Goal: Task Accomplishment & Management: Complete application form

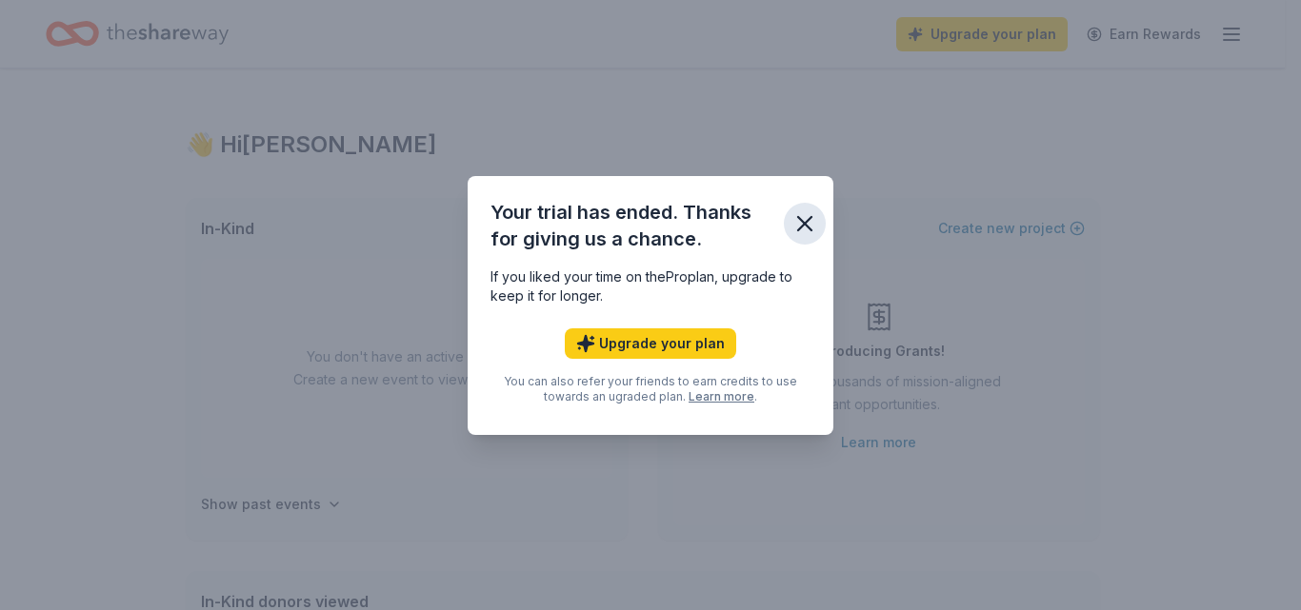
click at [799, 218] on icon "button" at bounding box center [804, 223] width 13 height 13
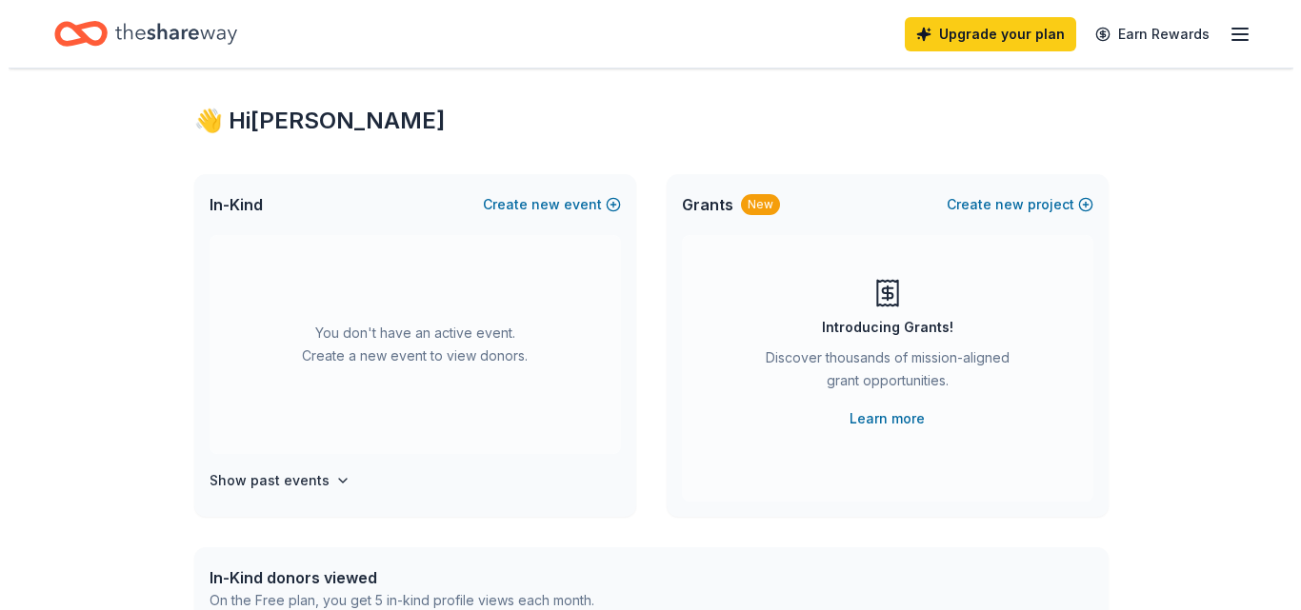
scroll to position [26, 0]
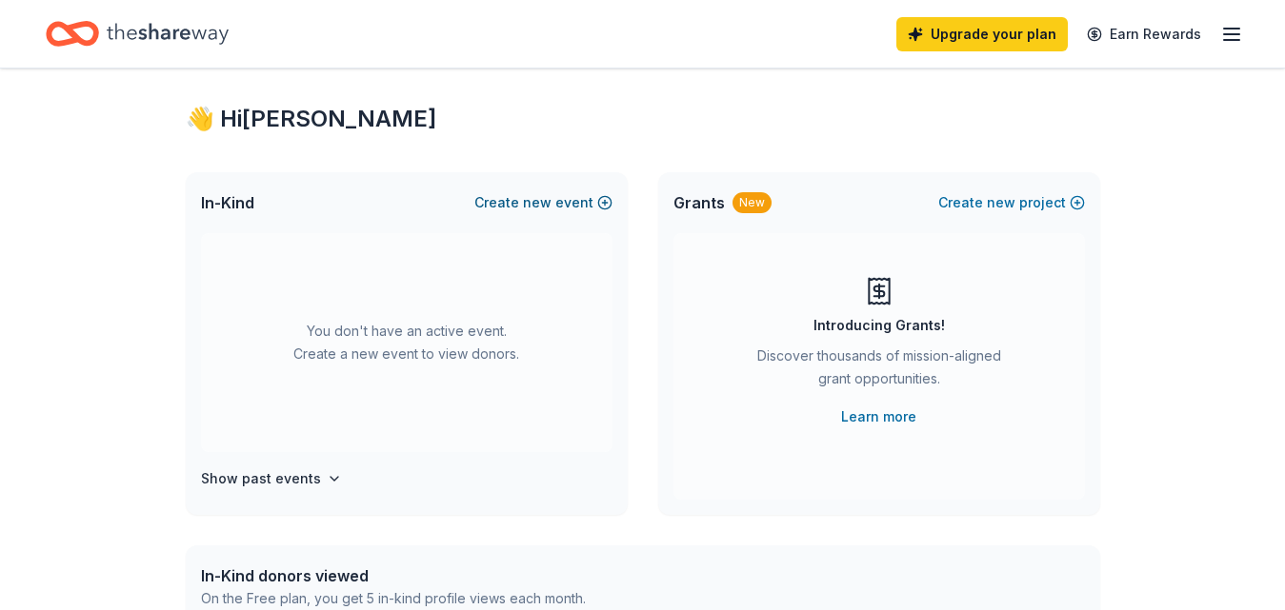
click at [602, 205] on button "Create new event" at bounding box center [543, 202] width 138 height 23
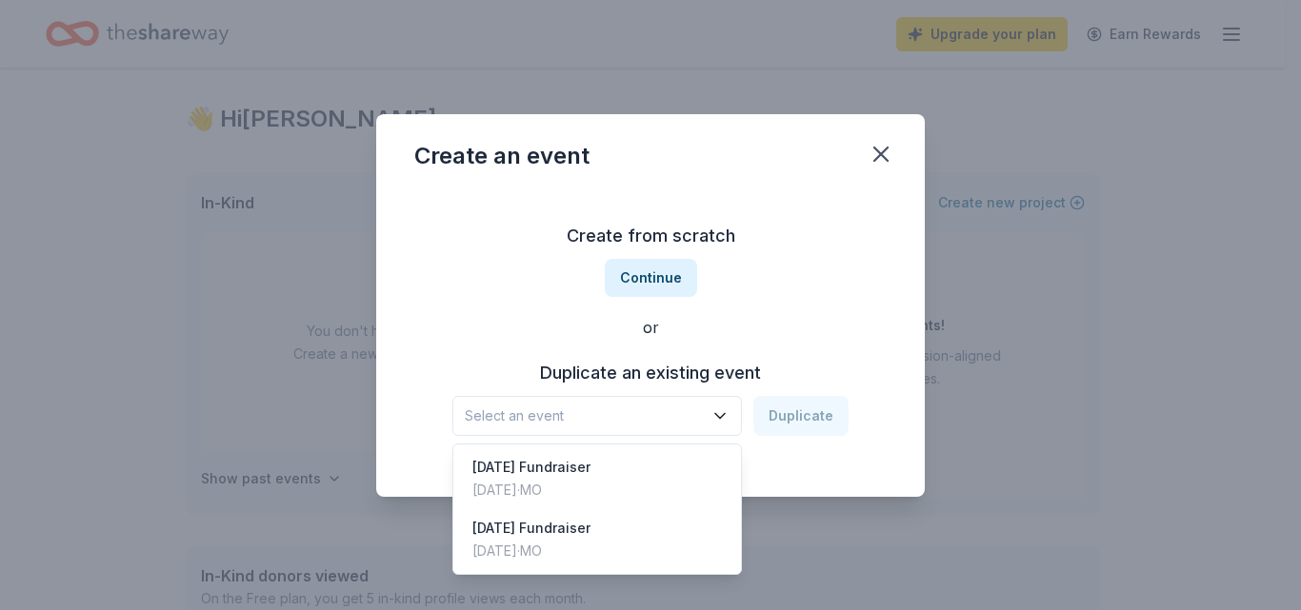
click at [720, 411] on icon "button" at bounding box center [719, 416] width 19 height 19
click at [676, 455] on div "Carnival Fundraiser Nov 02, 2024 · MO" at bounding box center [597, 479] width 280 height 61
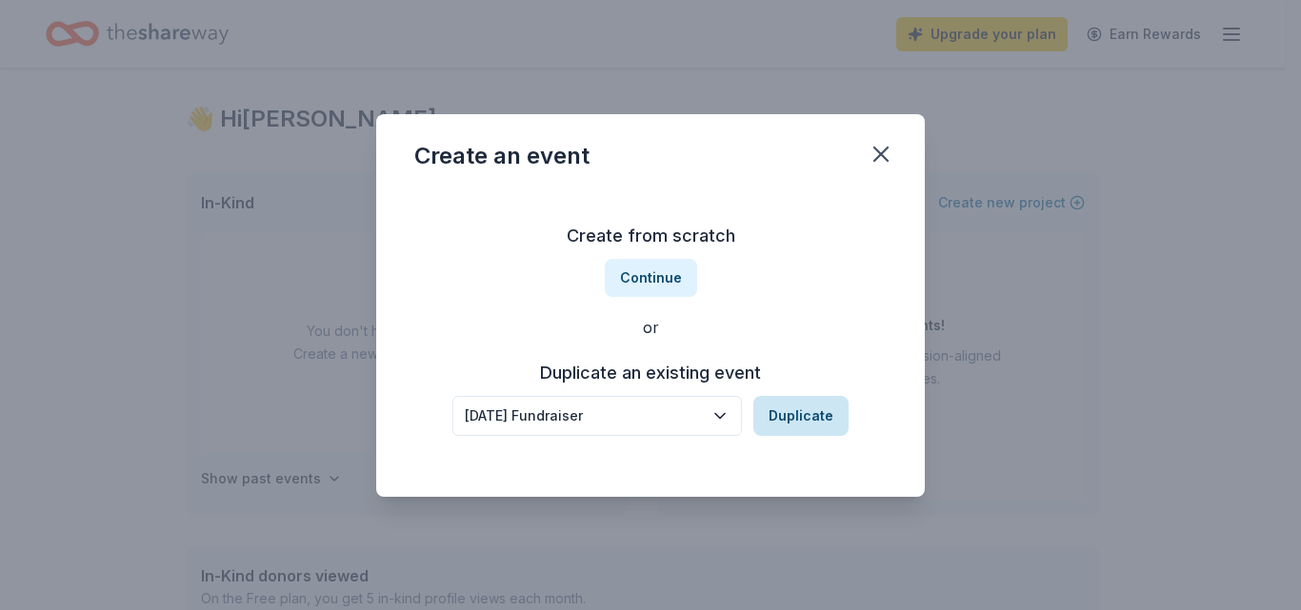
click at [797, 412] on button "Duplicate" at bounding box center [800, 416] width 95 height 40
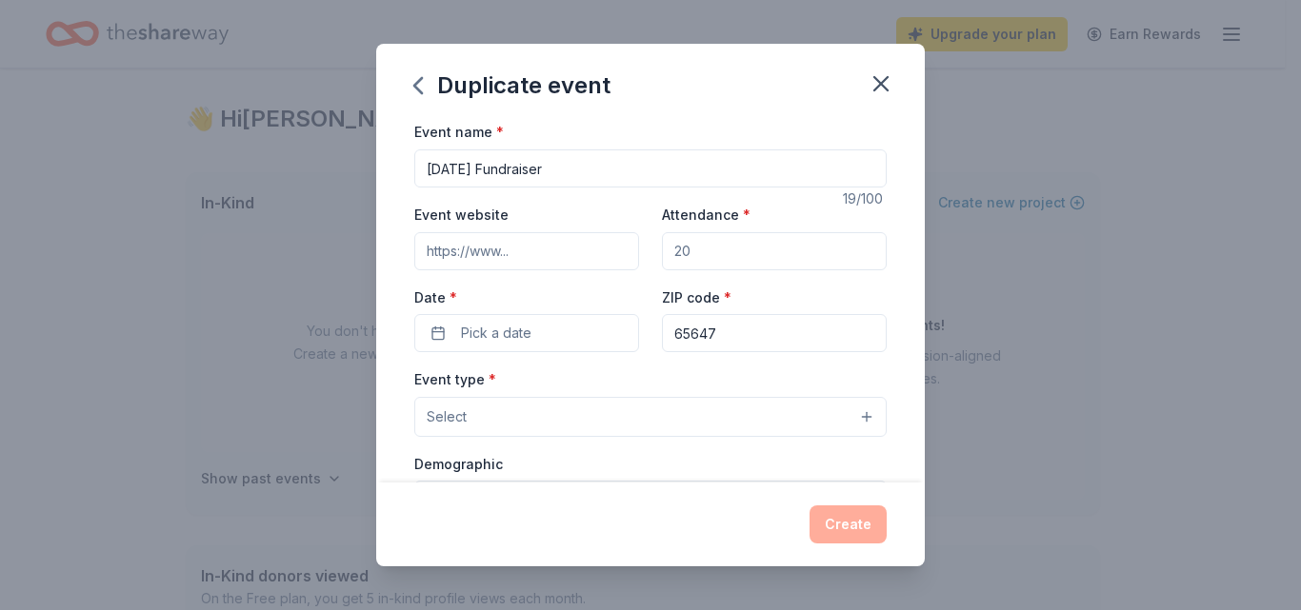
click at [727, 256] on input "Attendance *" at bounding box center [774, 251] width 225 height 38
type input "500"
click at [535, 333] on button "Pick a date" at bounding box center [526, 333] width 225 height 38
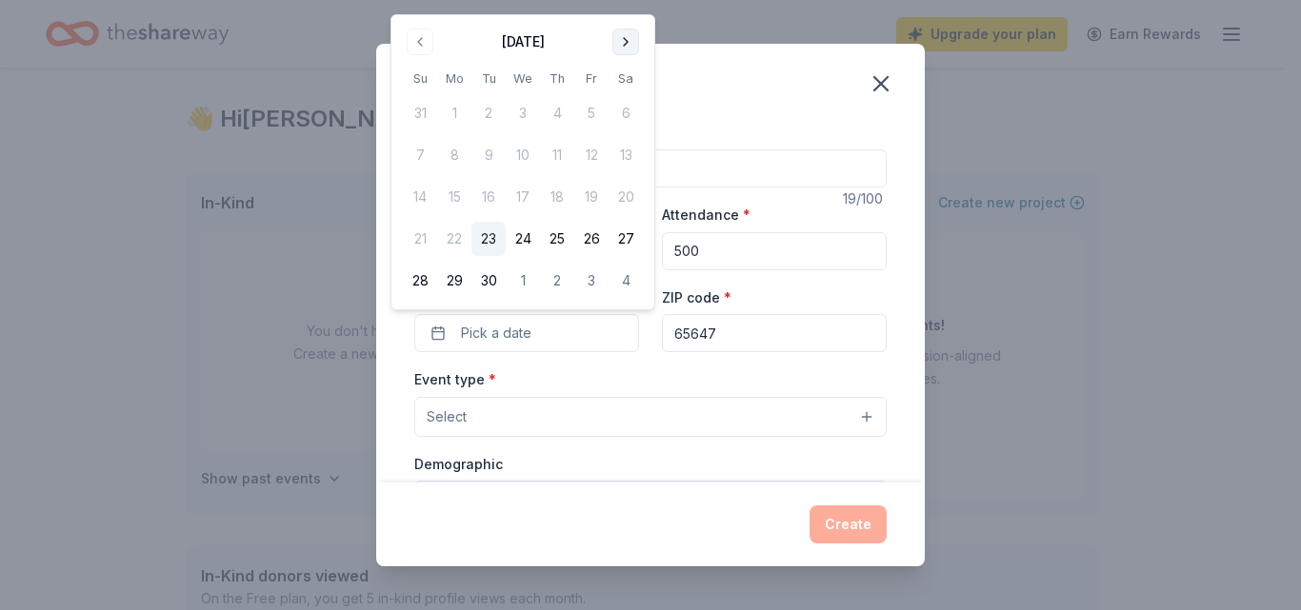
click at [622, 39] on button "Go to next month" at bounding box center [625, 42] width 27 height 27
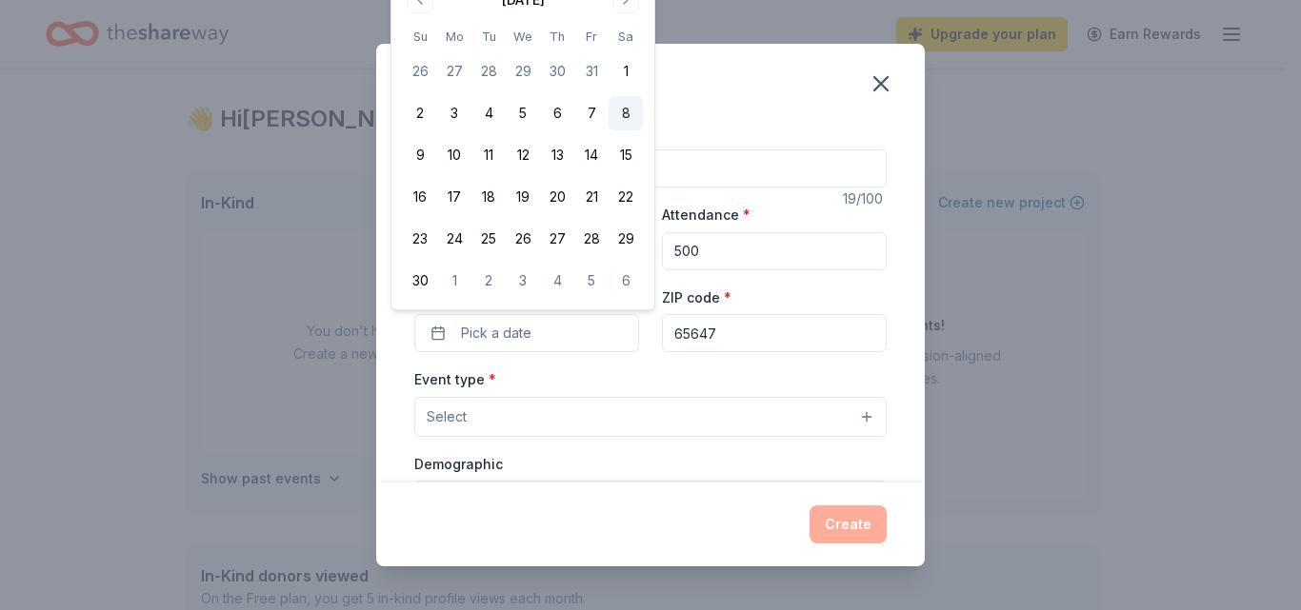
click at [625, 105] on button "8" at bounding box center [626, 113] width 34 height 34
click at [728, 413] on button "Select" at bounding box center [650, 417] width 472 height 40
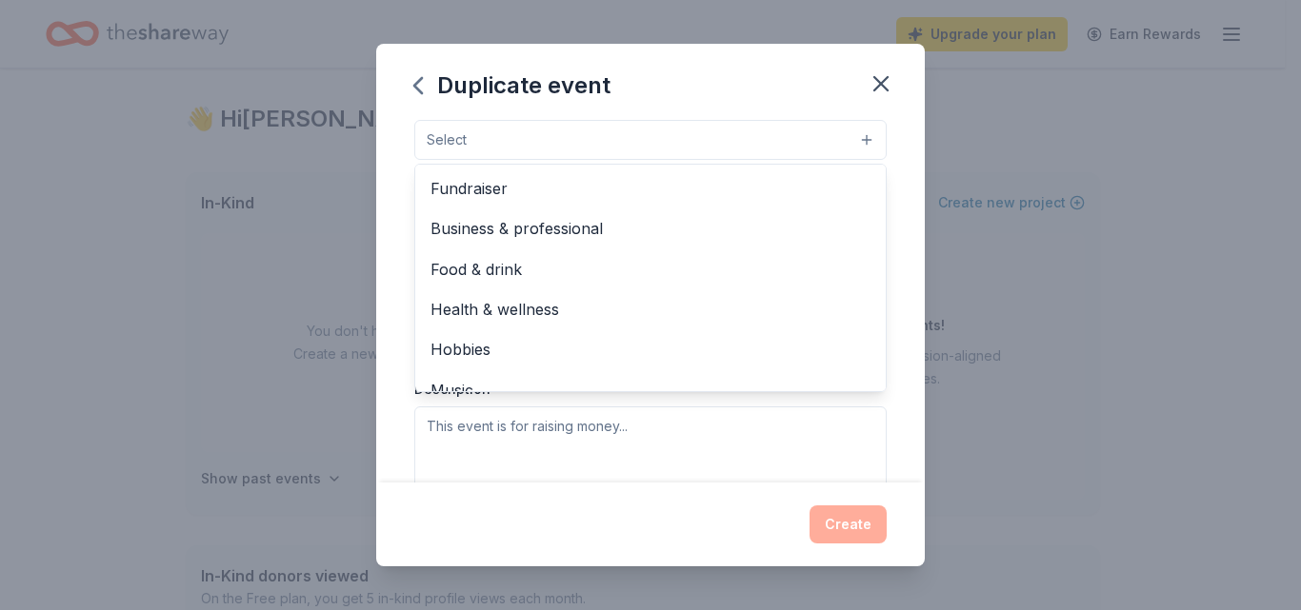
scroll to position [271, 0]
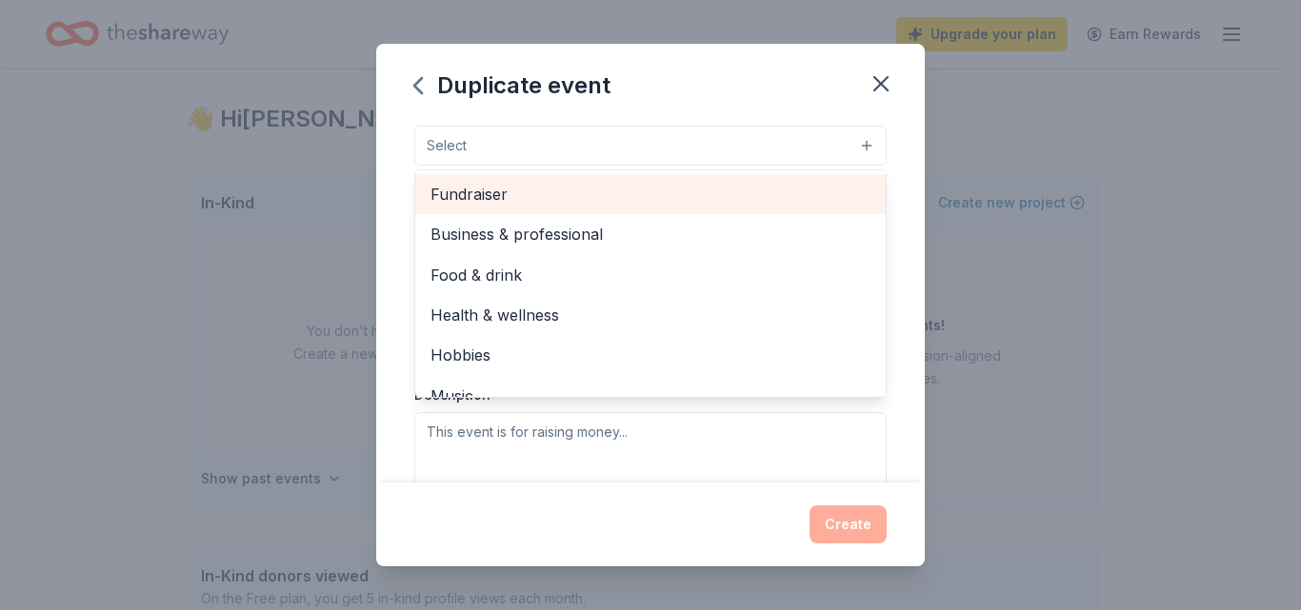
click at [696, 195] on span "Fundraiser" at bounding box center [650, 194] width 440 height 25
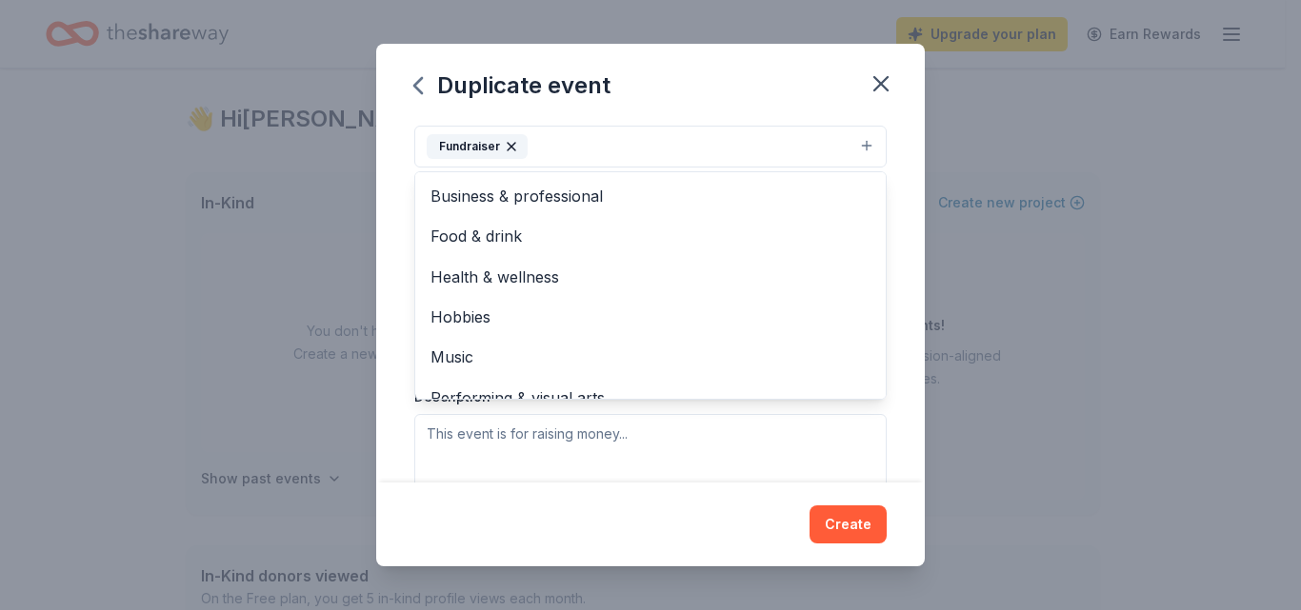
click at [908, 268] on div "Event name * Carnival Fundraiser 19 /100 Event website Attendance * 500 Date * …" at bounding box center [650, 301] width 549 height 362
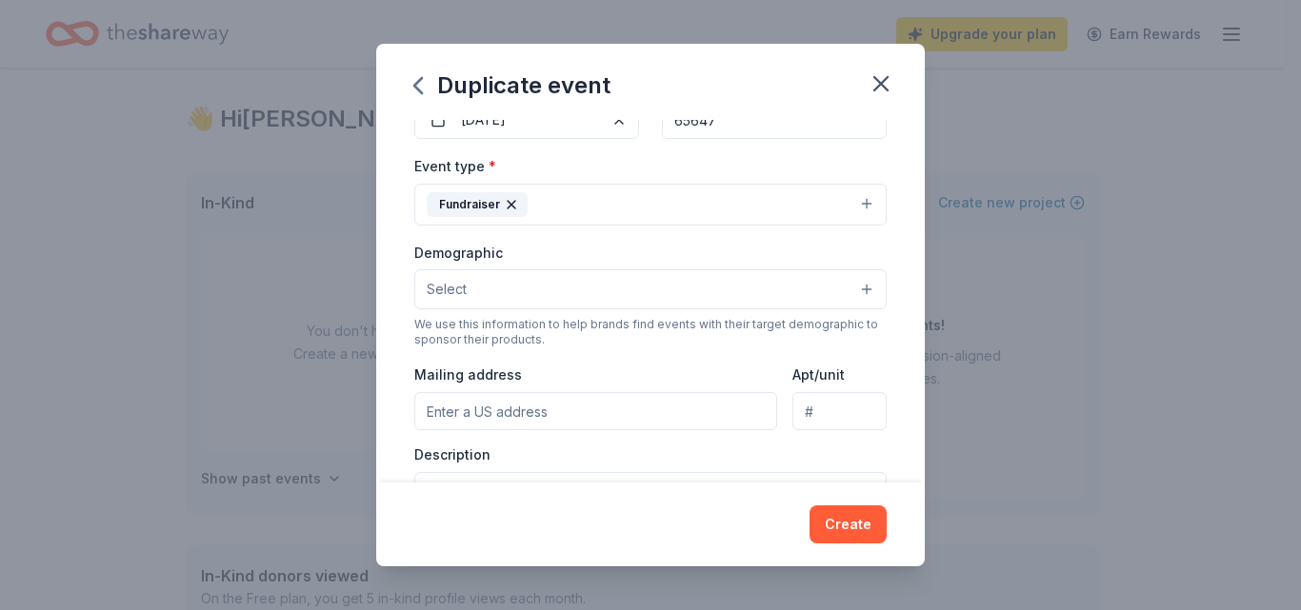
scroll to position [207, 0]
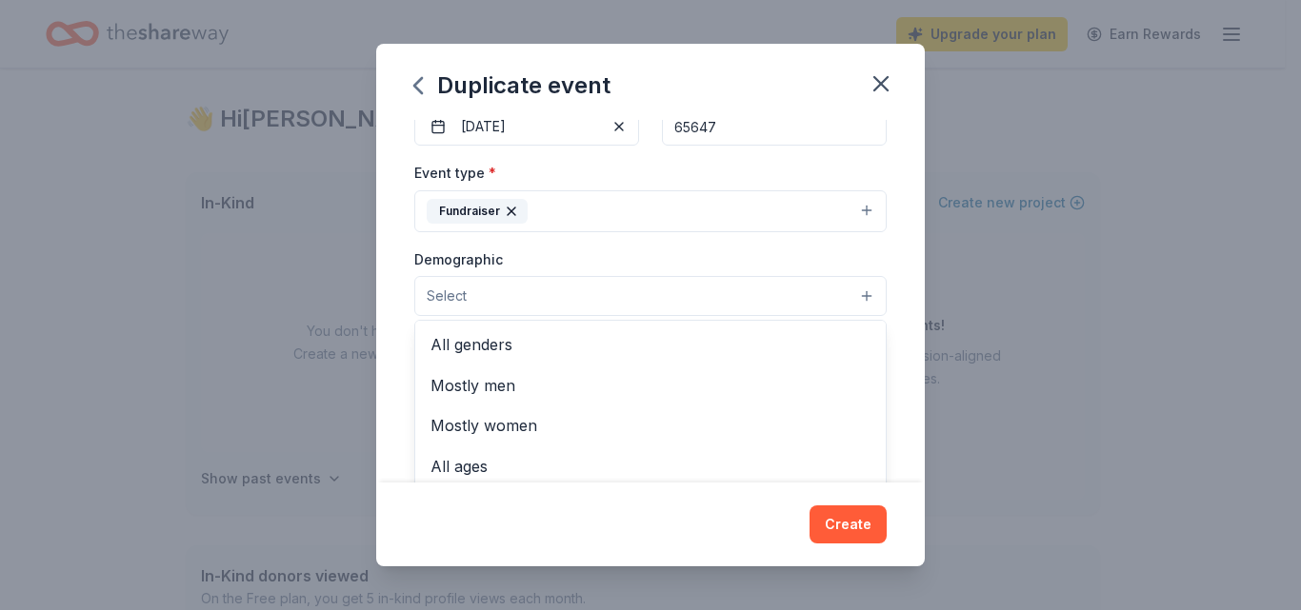
click at [839, 302] on button "Select" at bounding box center [650, 296] width 472 height 40
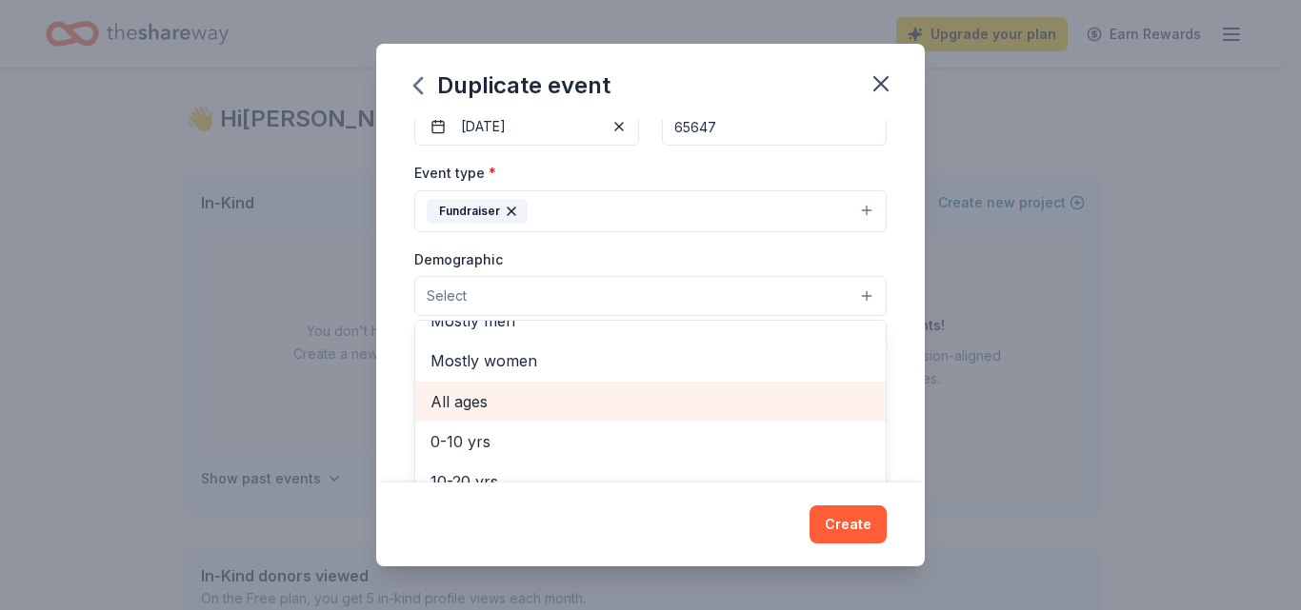
click at [794, 398] on span "All ages" at bounding box center [650, 402] width 440 height 25
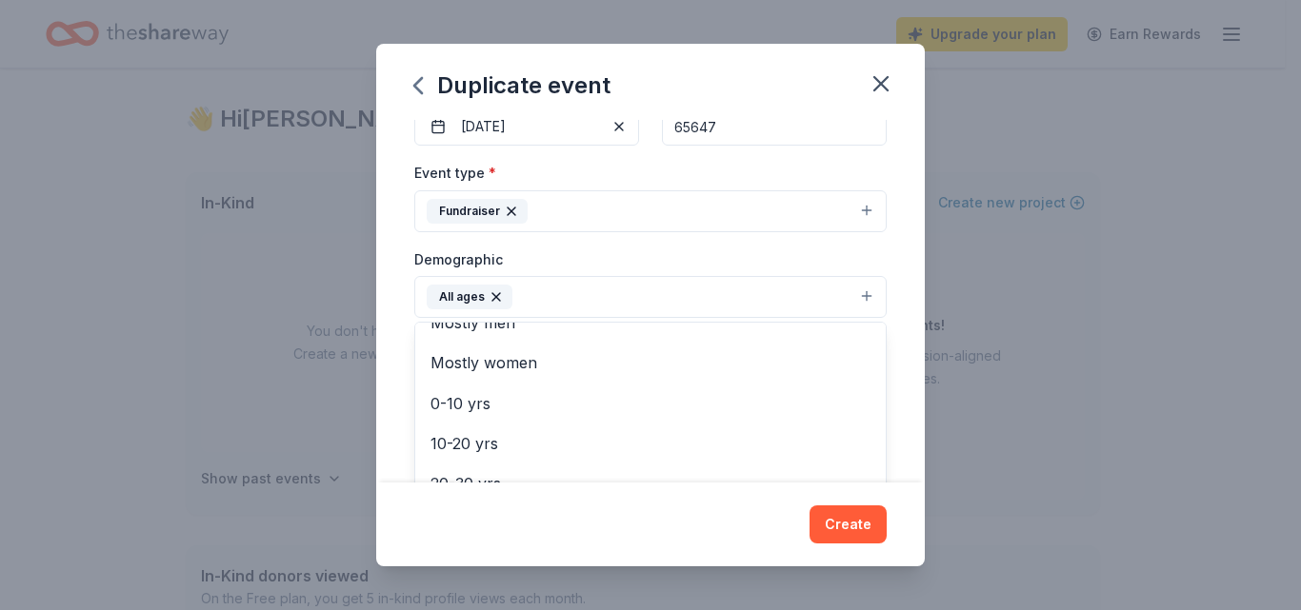
click at [902, 370] on div "Event name * Carnival Fundraiser 19 /100 Event website Attendance * 500 Date * …" at bounding box center [650, 301] width 549 height 362
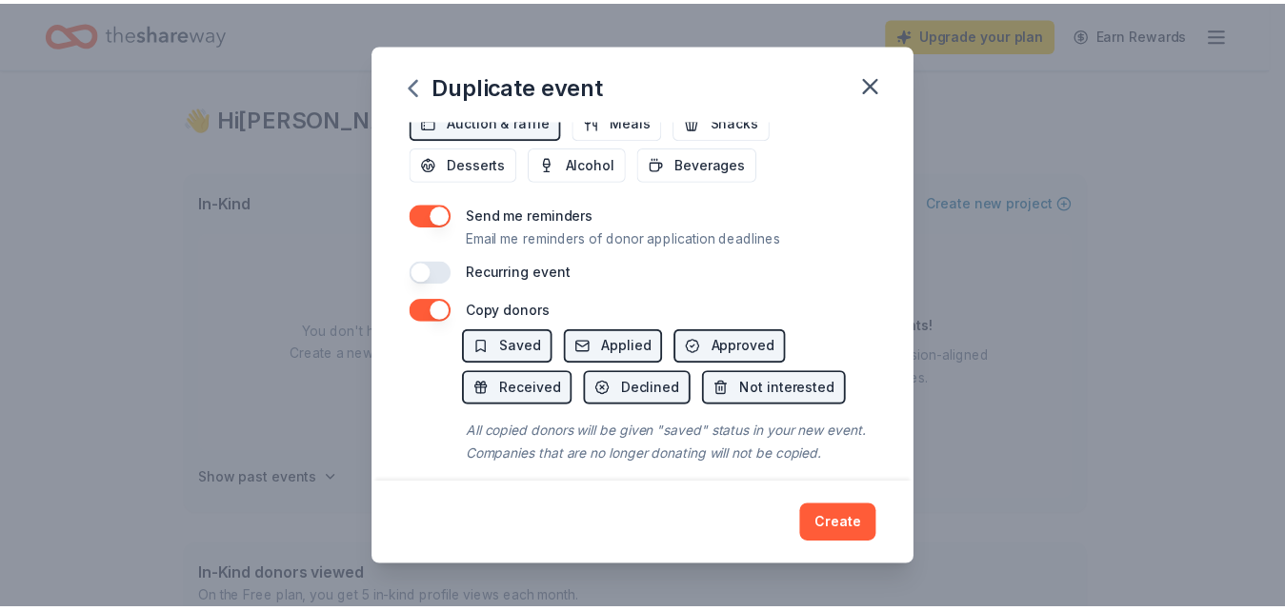
scroll to position [761, 0]
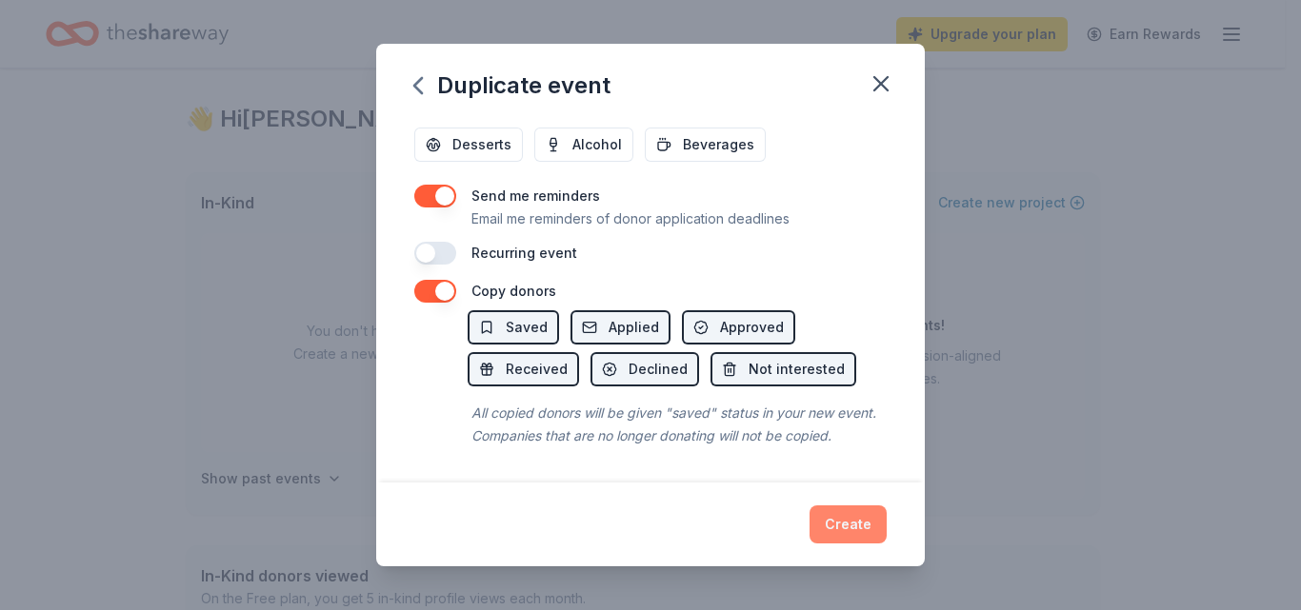
click at [859, 515] on button "Create" at bounding box center [848, 525] width 77 height 38
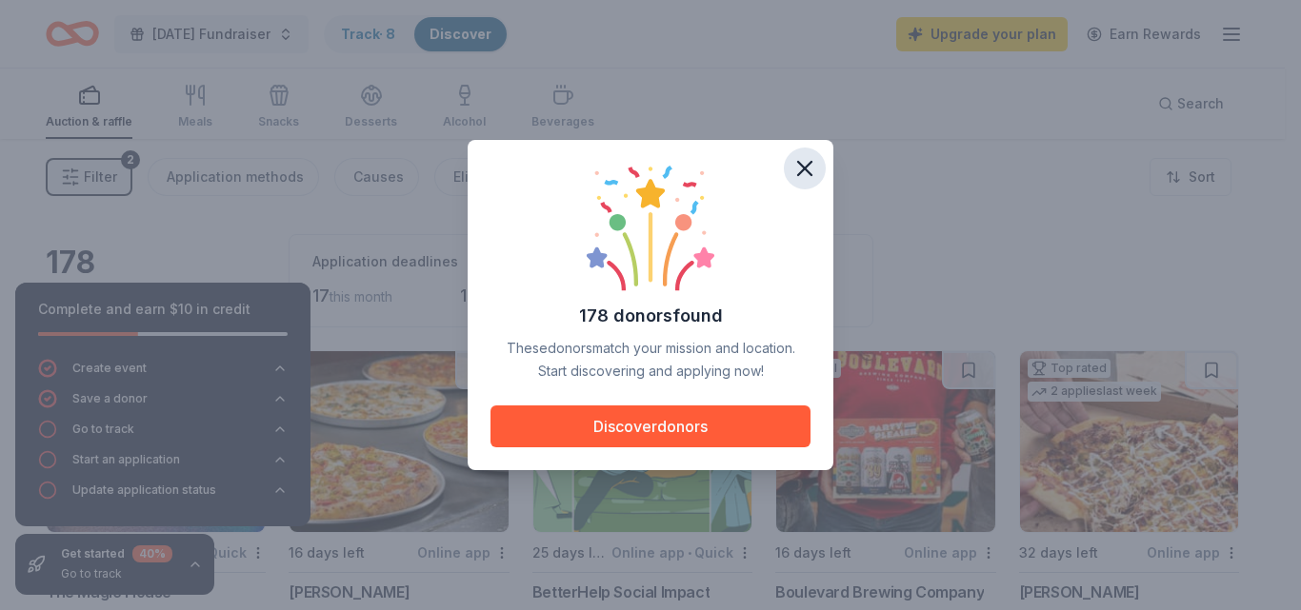
click at [805, 165] on icon "button" at bounding box center [804, 168] width 27 height 27
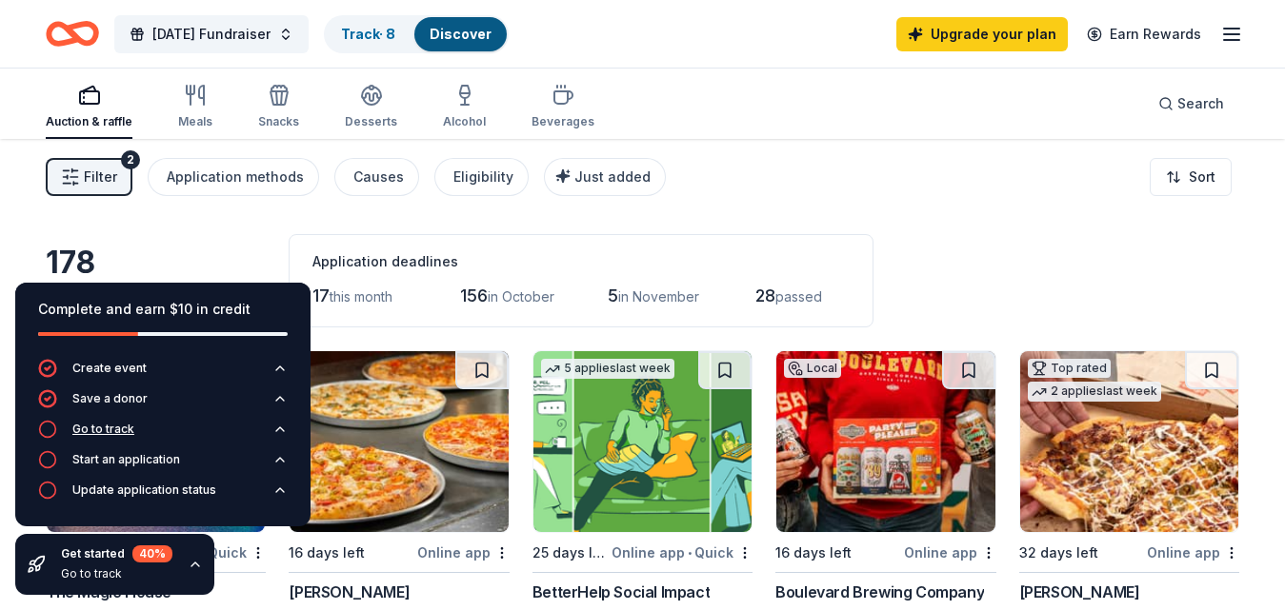
click at [278, 424] on icon "button" at bounding box center [279, 429] width 15 height 15
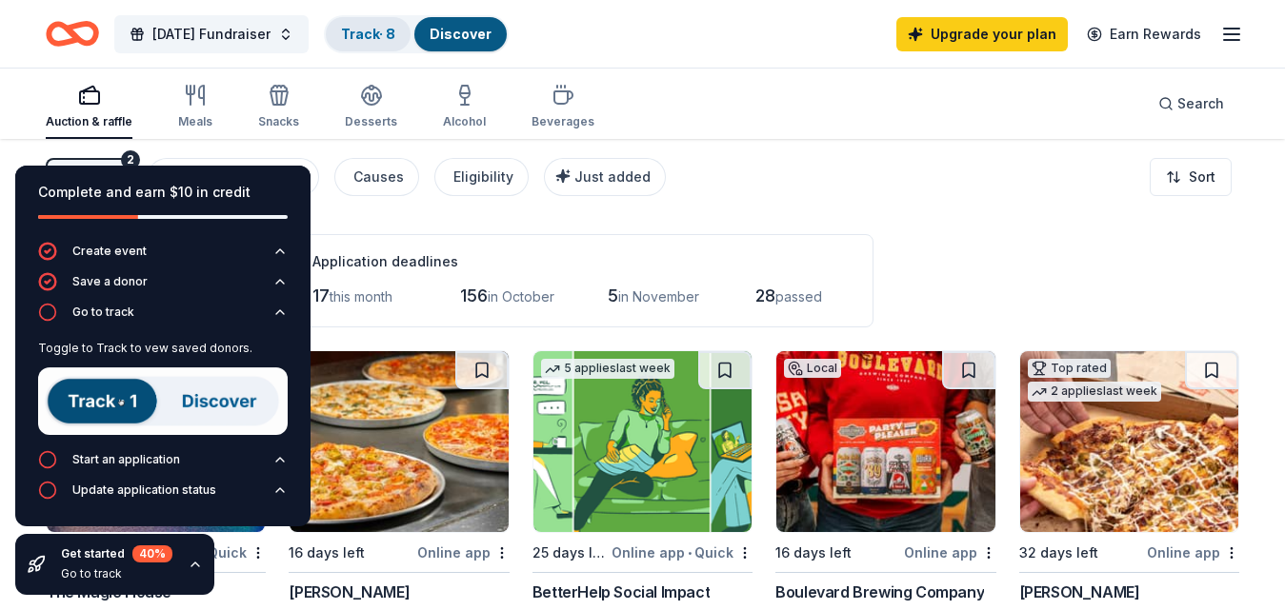
click at [395, 26] on link "Track · 8" at bounding box center [368, 34] width 54 height 16
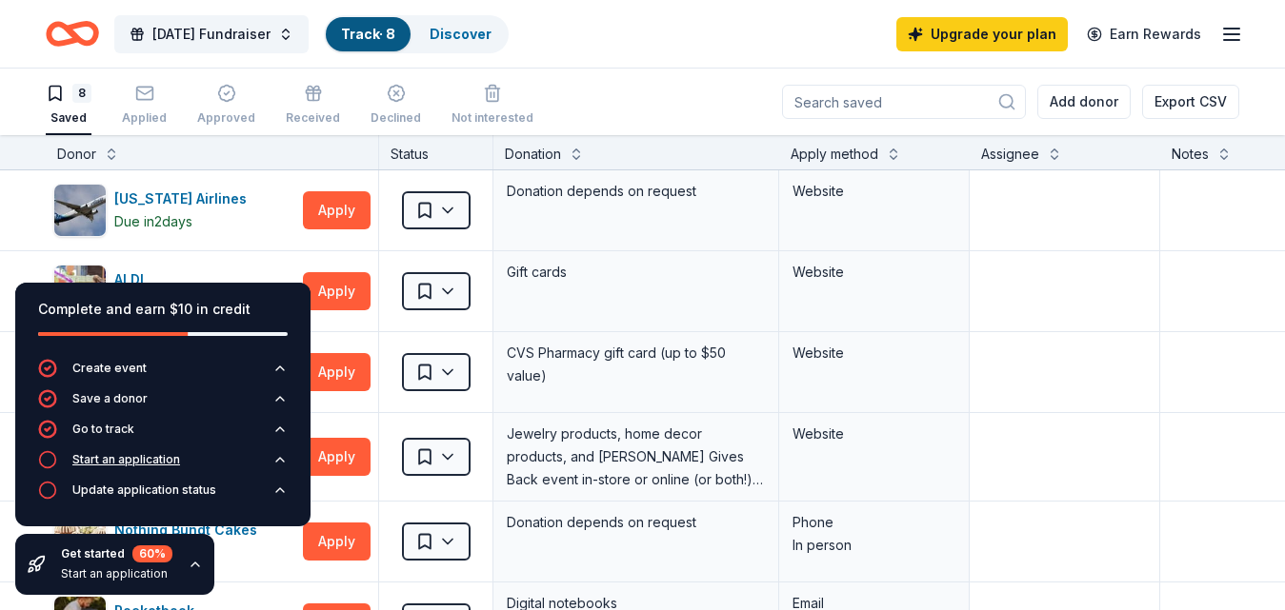
click at [184, 461] on button "Start an application" at bounding box center [163, 465] width 250 height 30
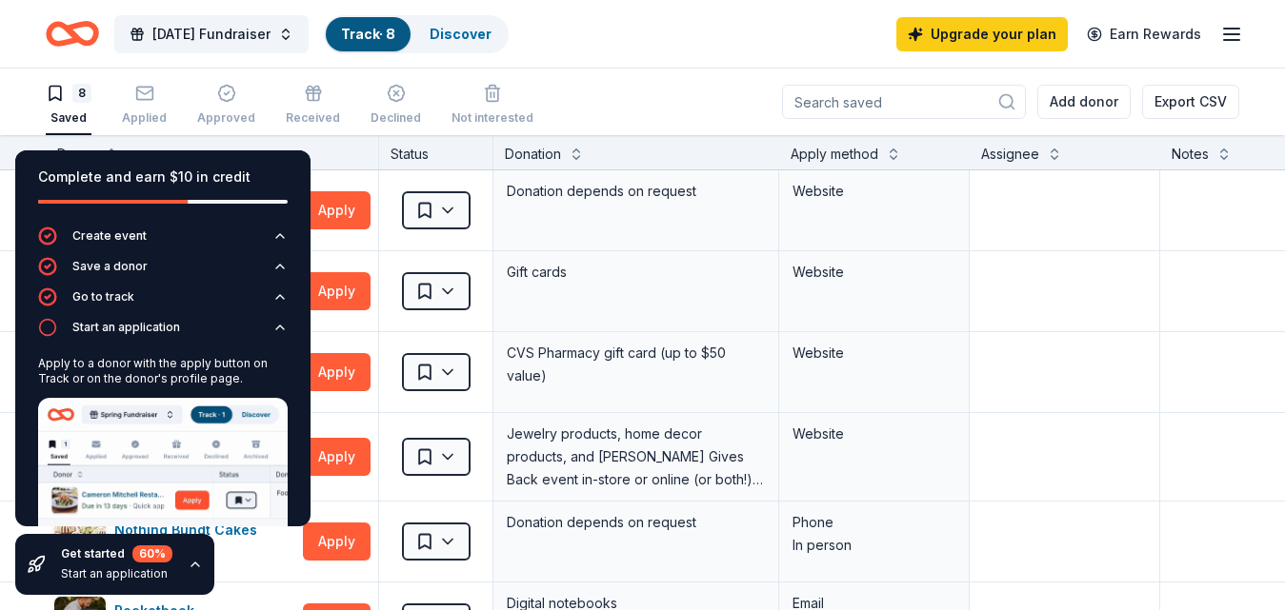
click at [569, 85] on div "8 Saved Applied Approved Received Declined Not interested Add donor Export CSV" at bounding box center [642, 102] width 1193 height 67
click at [581, 99] on div "8 Saved Applied Approved Received Declined Not interested Add donor Export CSV" at bounding box center [642, 102] width 1193 height 67
click at [201, 558] on icon "button" at bounding box center [195, 564] width 15 height 15
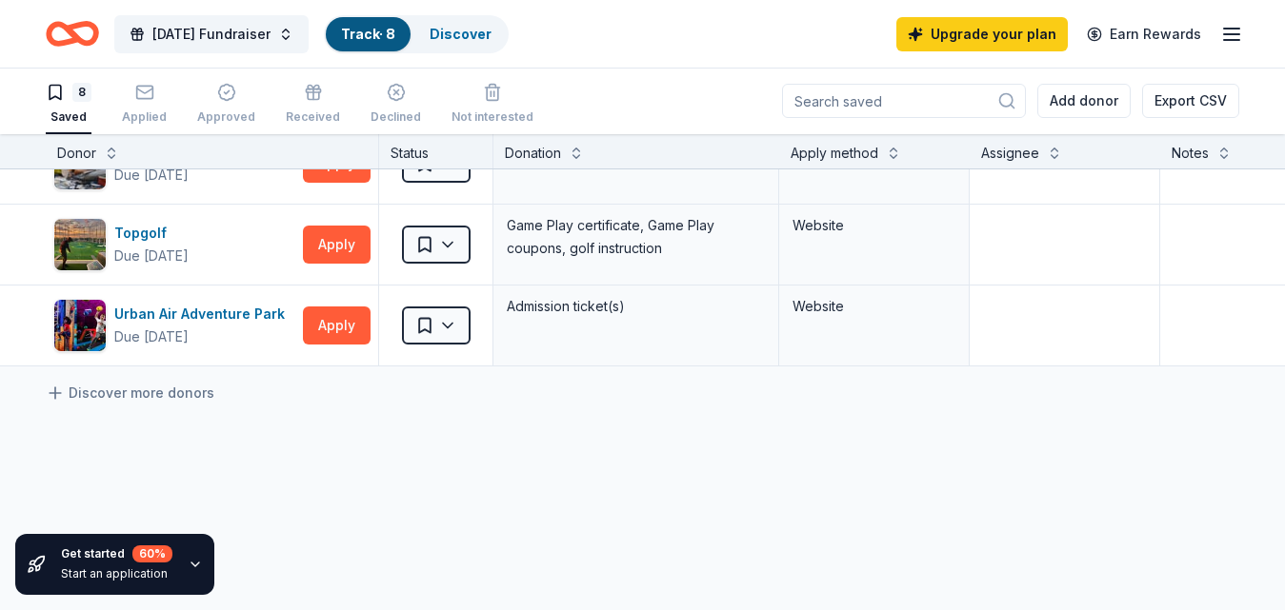
scroll to position [460, 0]
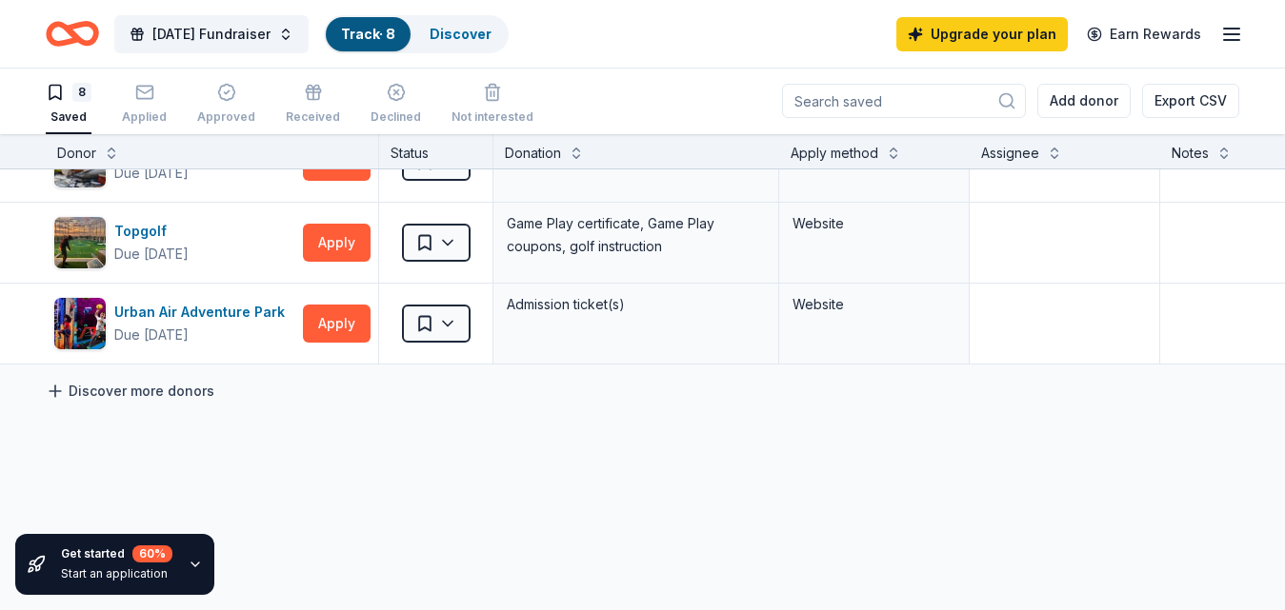
click at [111, 400] on link "Discover more donors" at bounding box center [130, 391] width 169 height 23
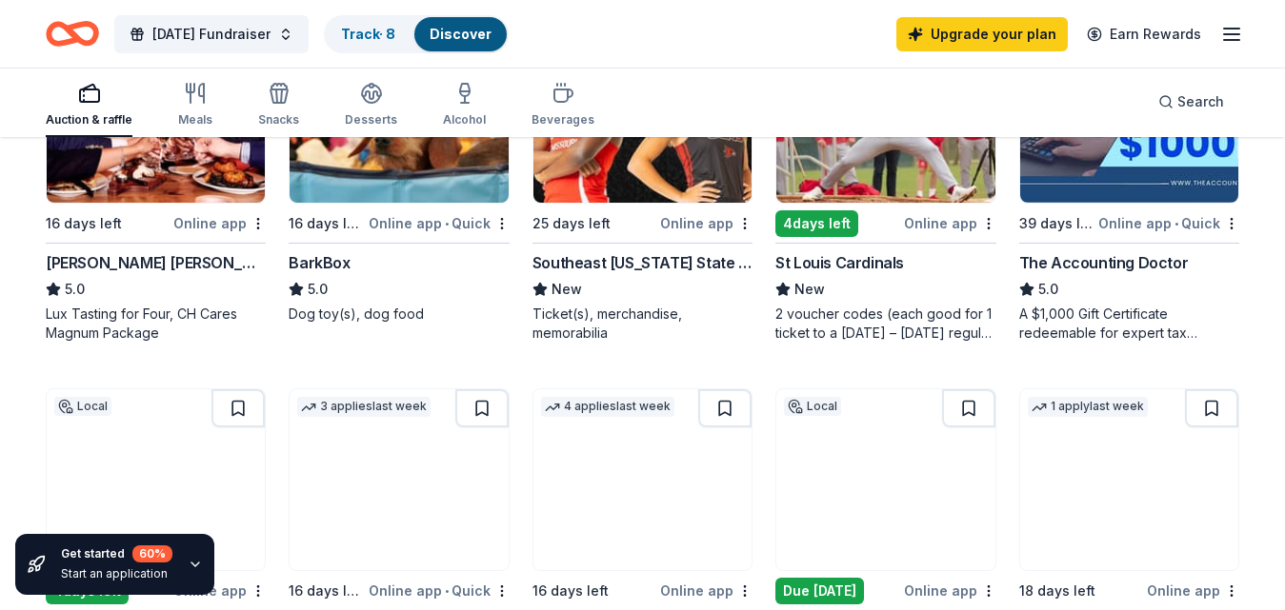
scroll to position [1067, 0]
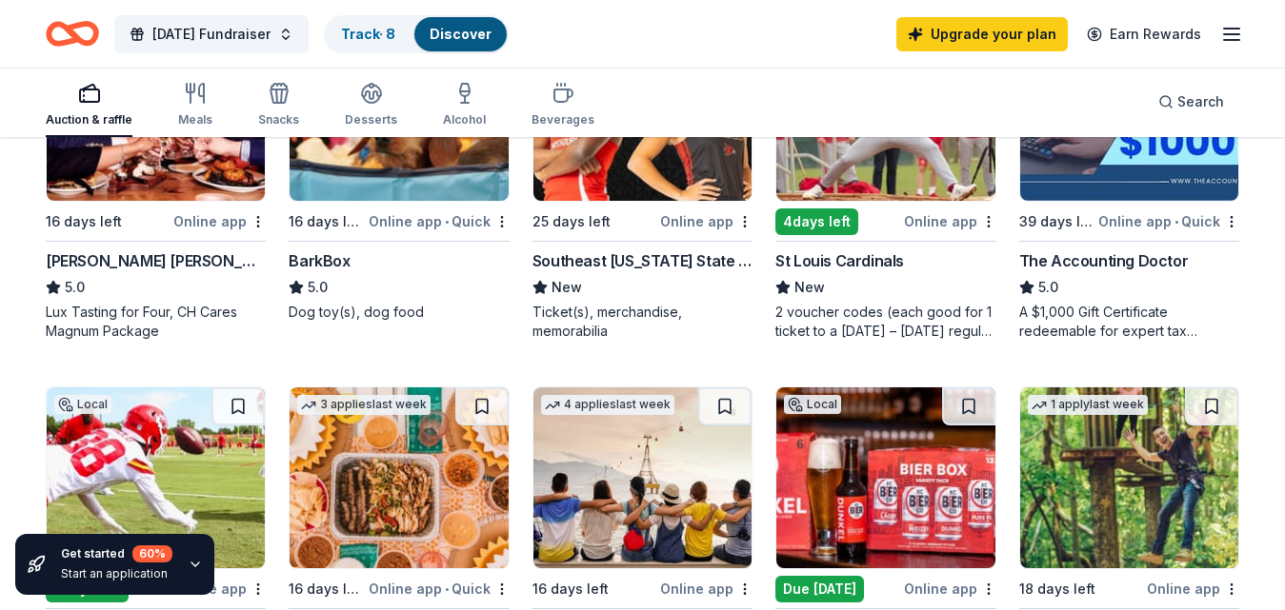
click at [203, 560] on icon "button" at bounding box center [195, 564] width 15 height 15
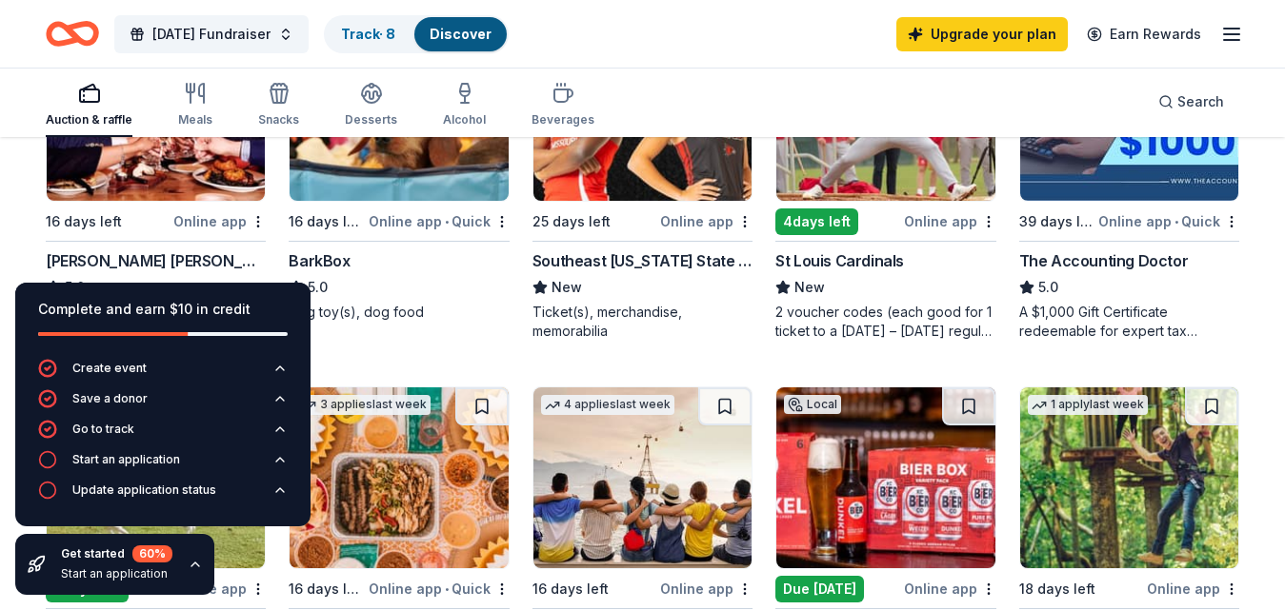
click at [724, 88] on div "Auction & raffle Meals Snacks Desserts Alcohol Beverages Search" at bounding box center [642, 102] width 1193 height 70
click at [181, 562] on div "Get started 60 % Start an application" at bounding box center [114, 564] width 199 height 61
click at [194, 563] on icon "button" at bounding box center [195, 564] width 15 height 15
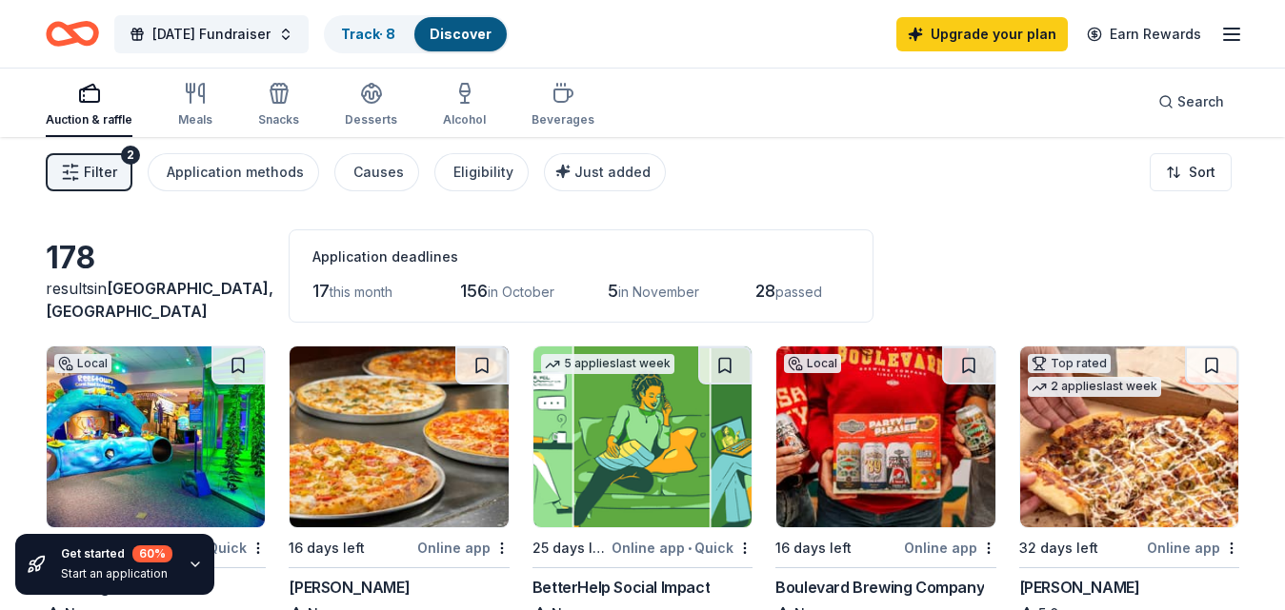
scroll to position [0, 0]
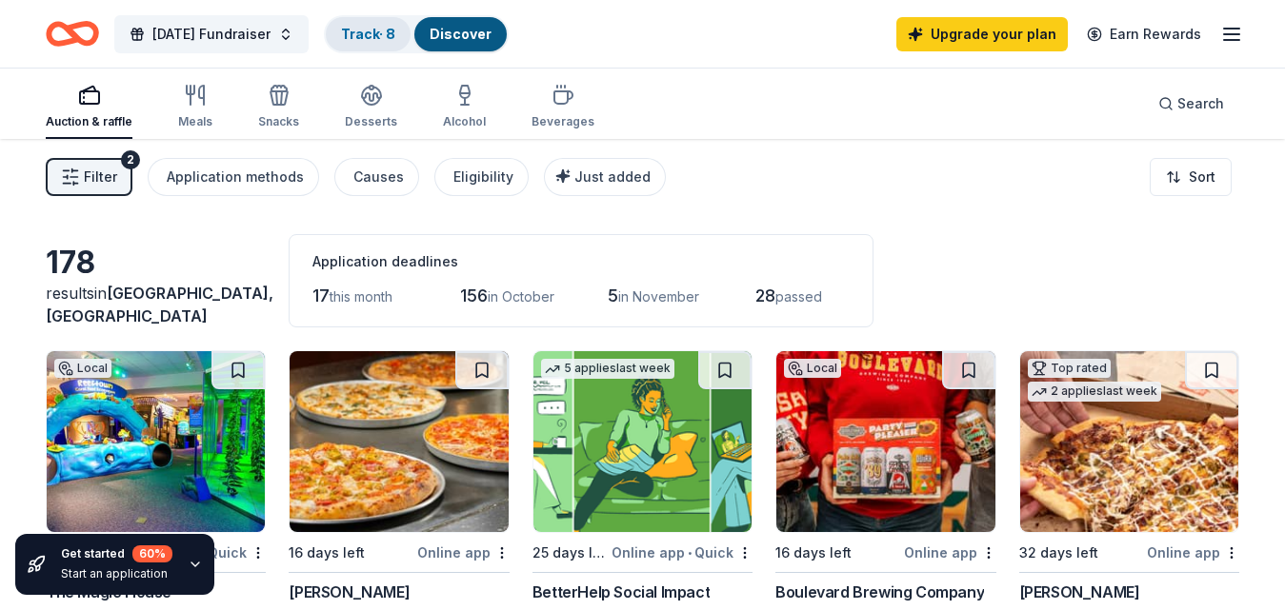
click at [383, 35] on link "Track · 8" at bounding box center [368, 34] width 54 height 16
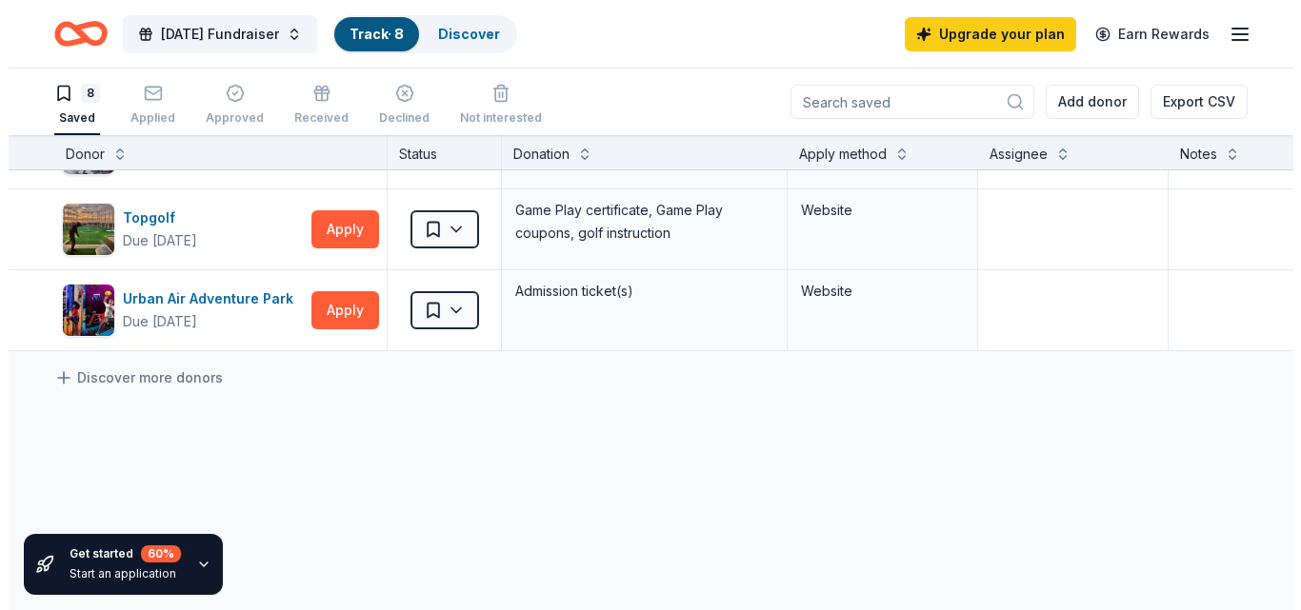
scroll to position [492, 0]
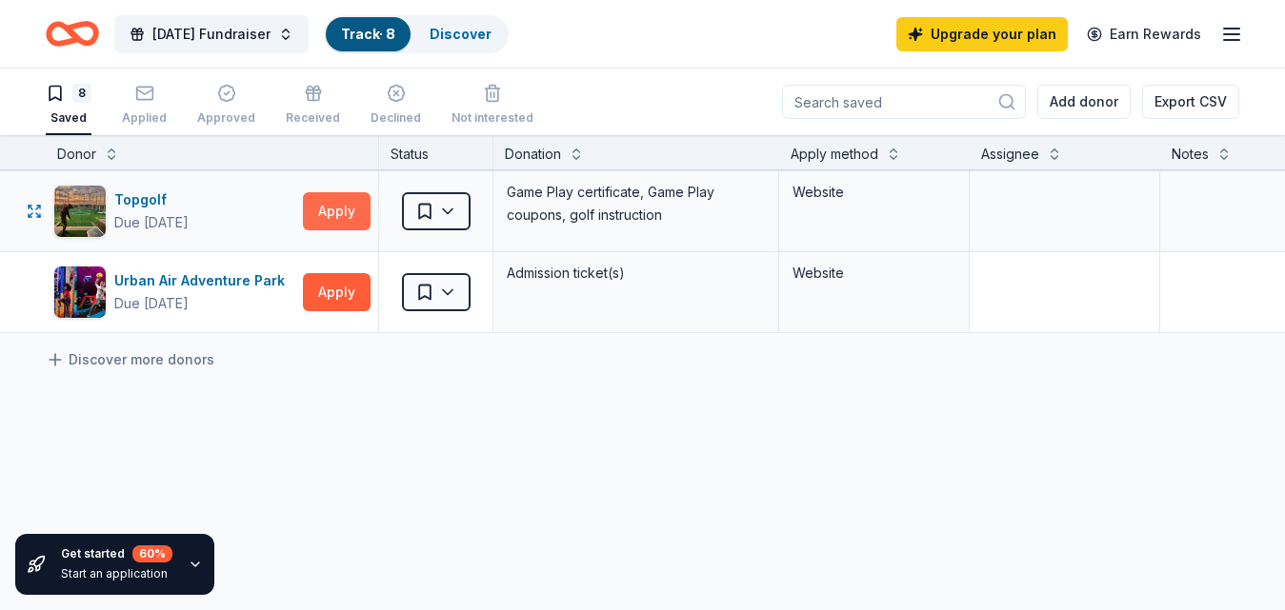
click at [340, 206] on button "Apply" at bounding box center [337, 211] width 68 height 38
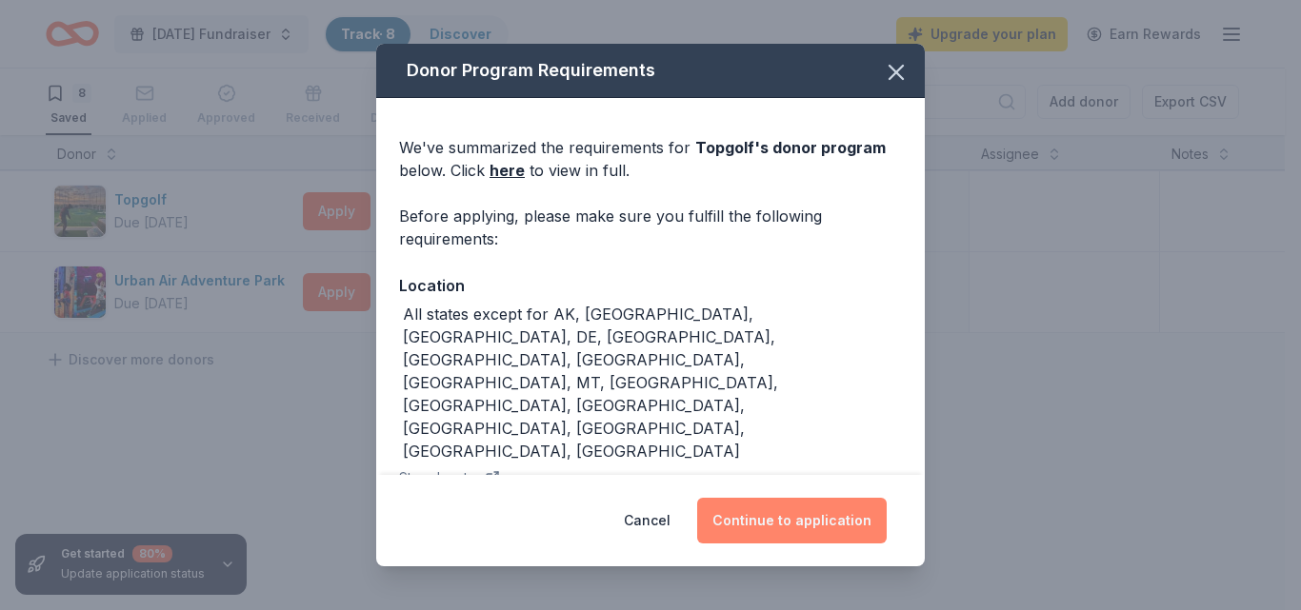
click at [770, 519] on button "Continue to application" at bounding box center [792, 521] width 190 height 46
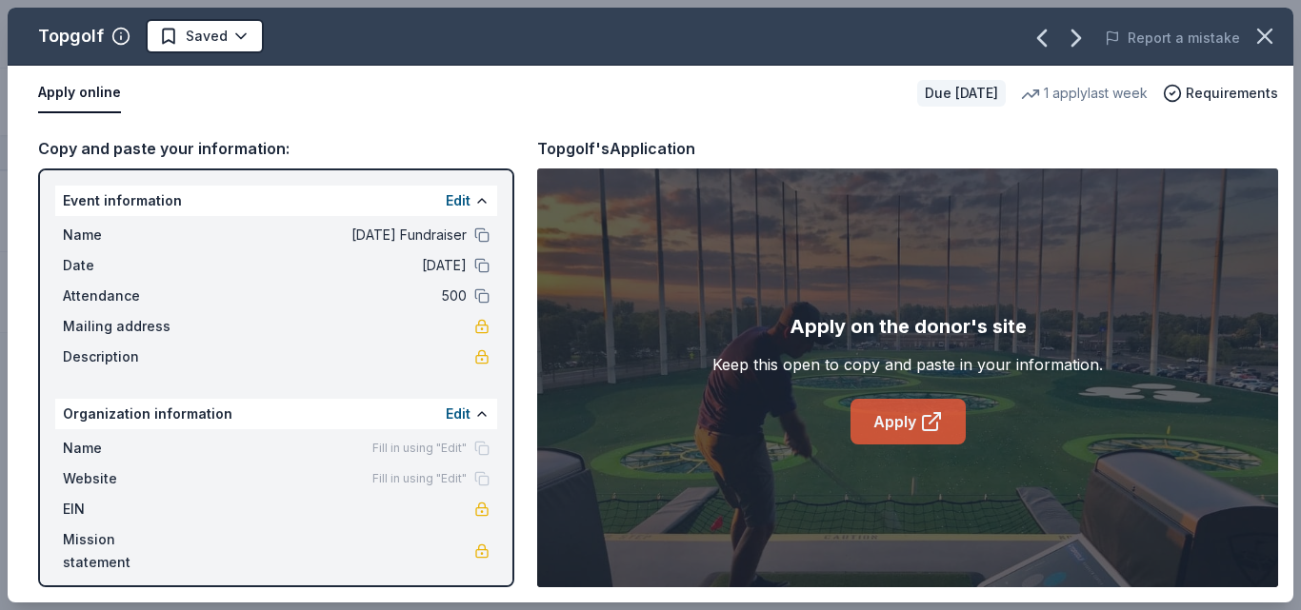
click at [894, 431] on link "Apply" at bounding box center [907, 422] width 115 height 46
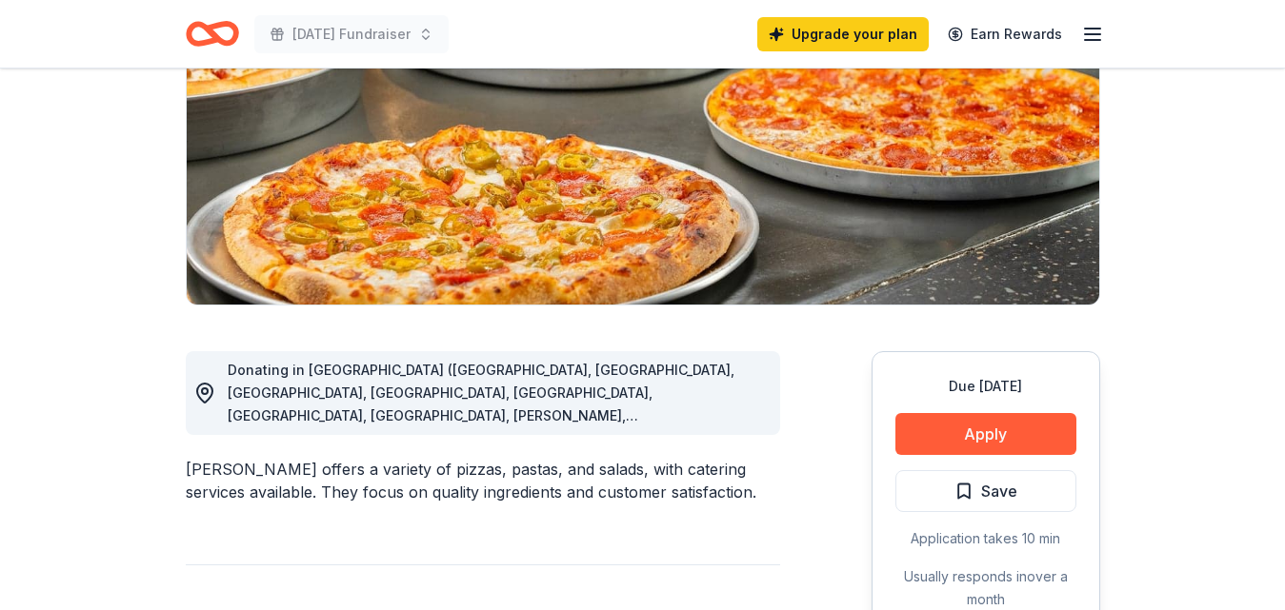
scroll to position [278, 0]
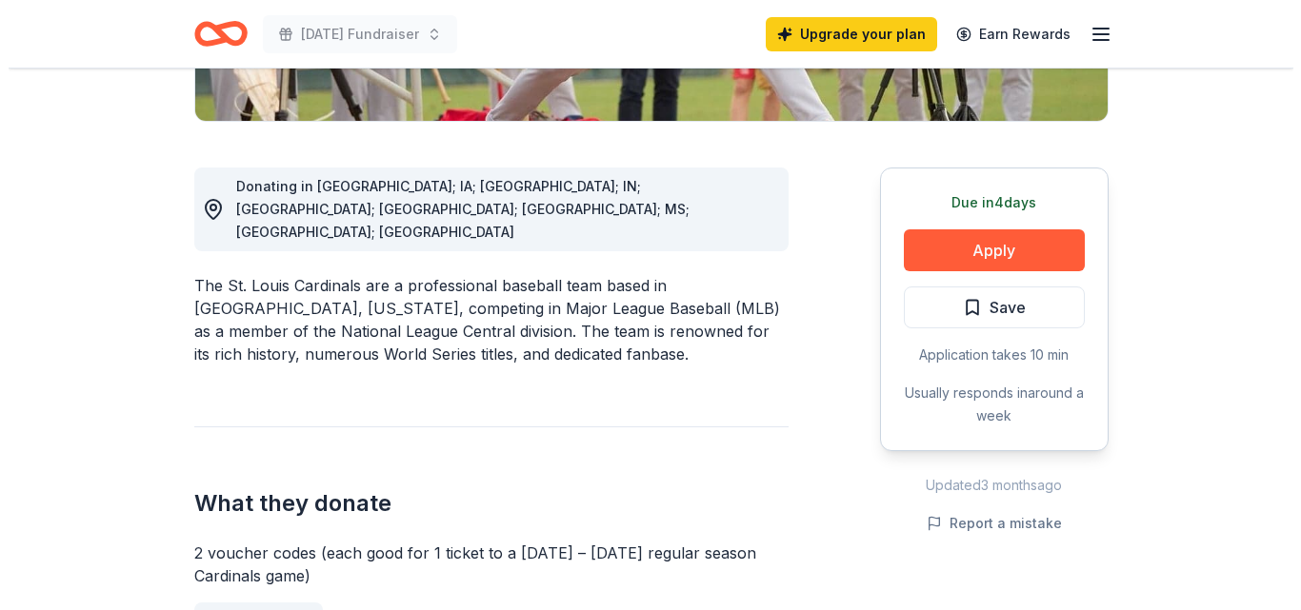
scroll to position [462, 0]
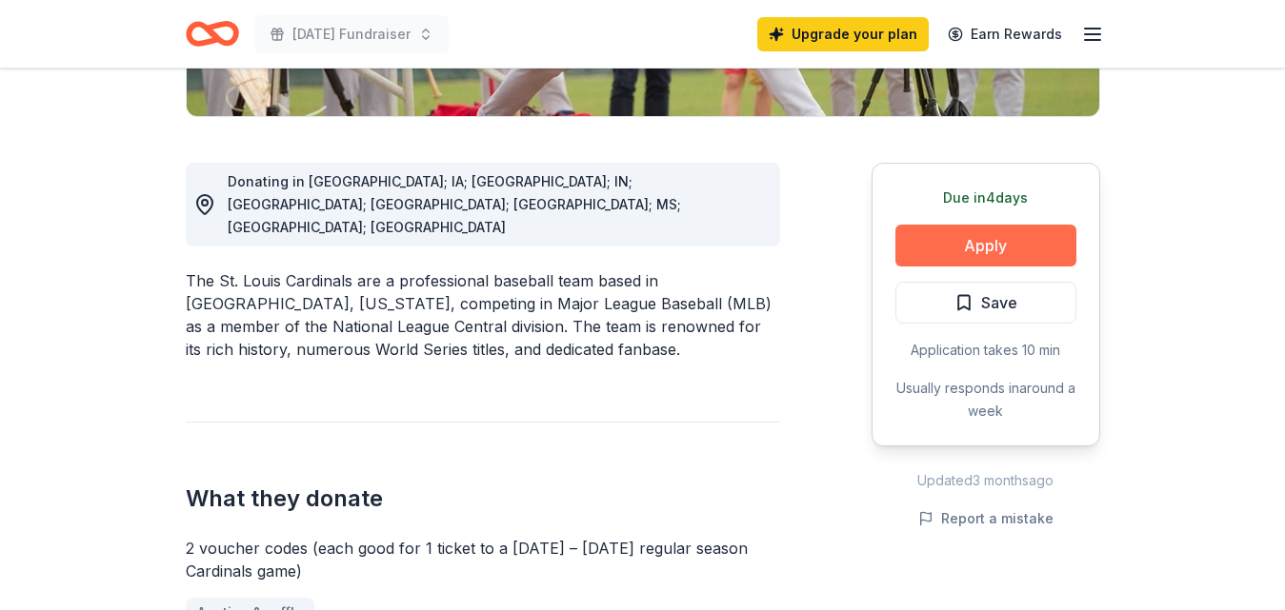
click at [969, 244] on button "Apply" at bounding box center [985, 246] width 181 height 42
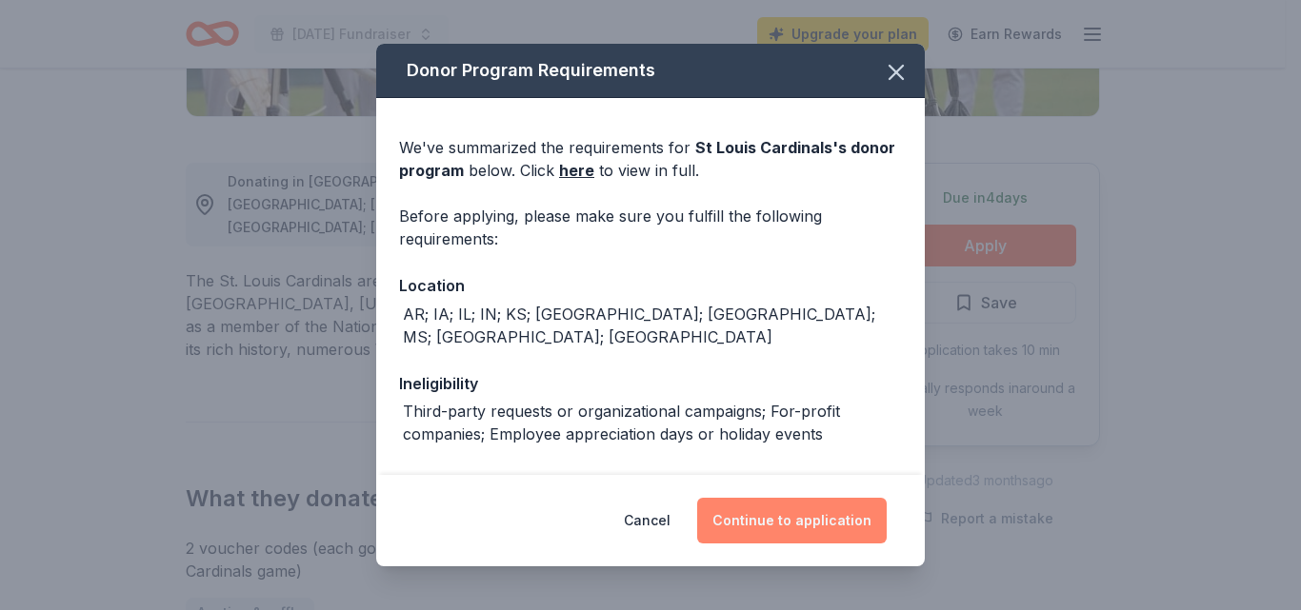
click at [758, 522] on button "Continue to application" at bounding box center [792, 521] width 190 height 46
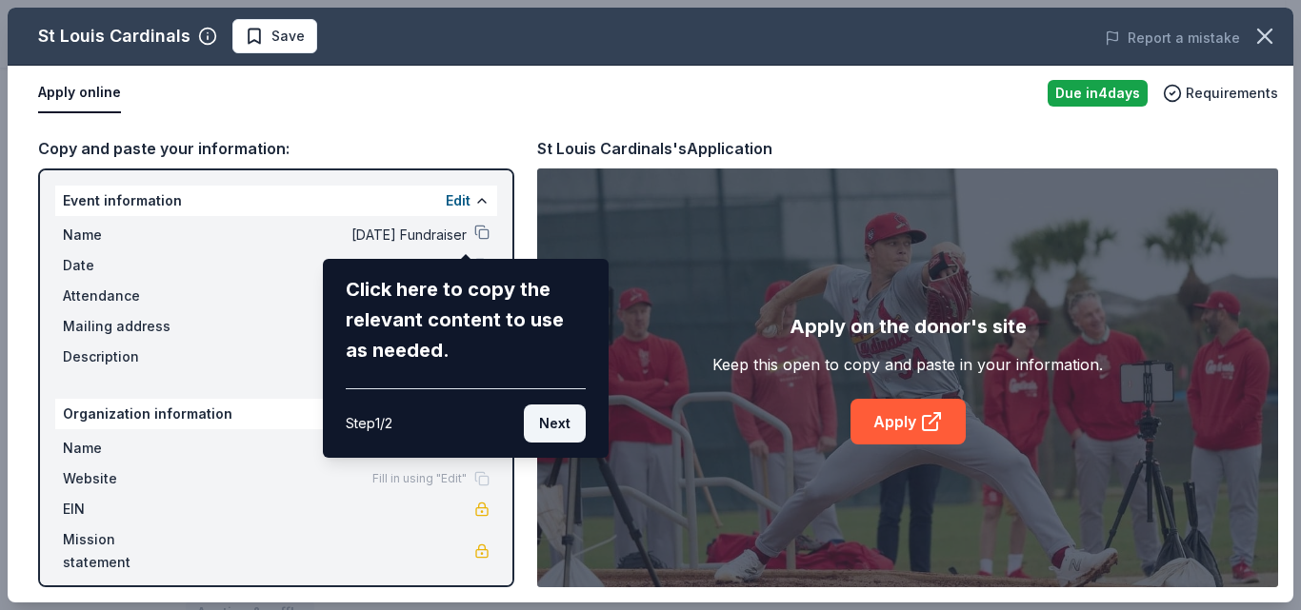
click at [570, 416] on button "Next" at bounding box center [555, 424] width 62 height 38
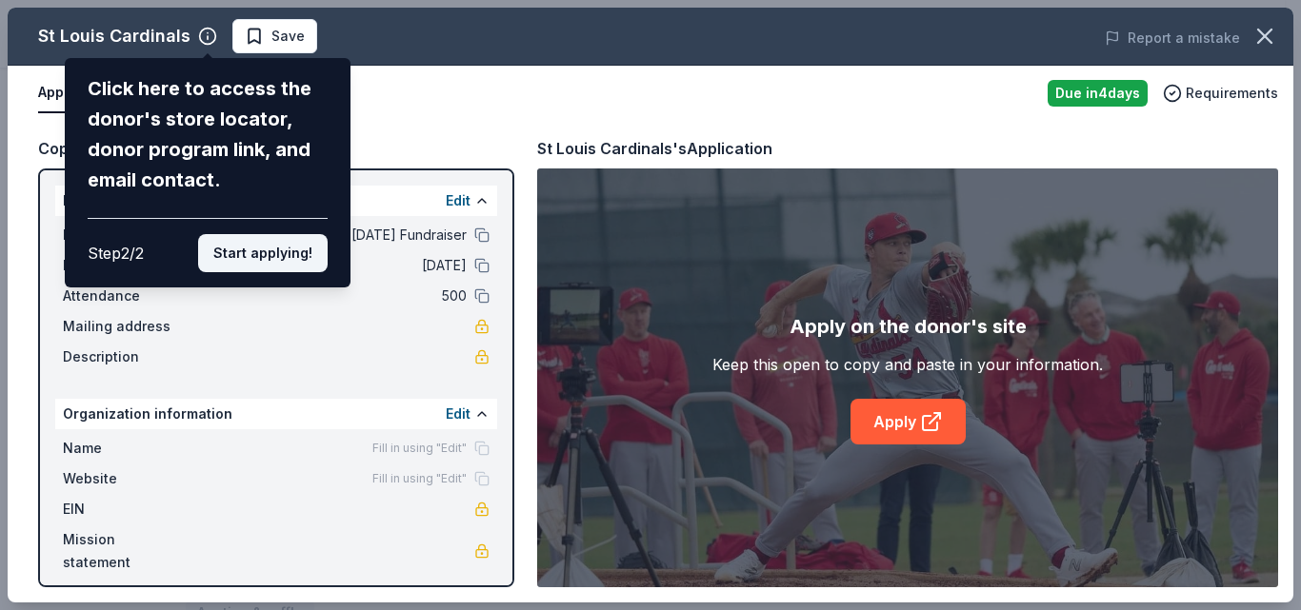
click at [272, 247] on button "Start applying!" at bounding box center [263, 253] width 130 height 38
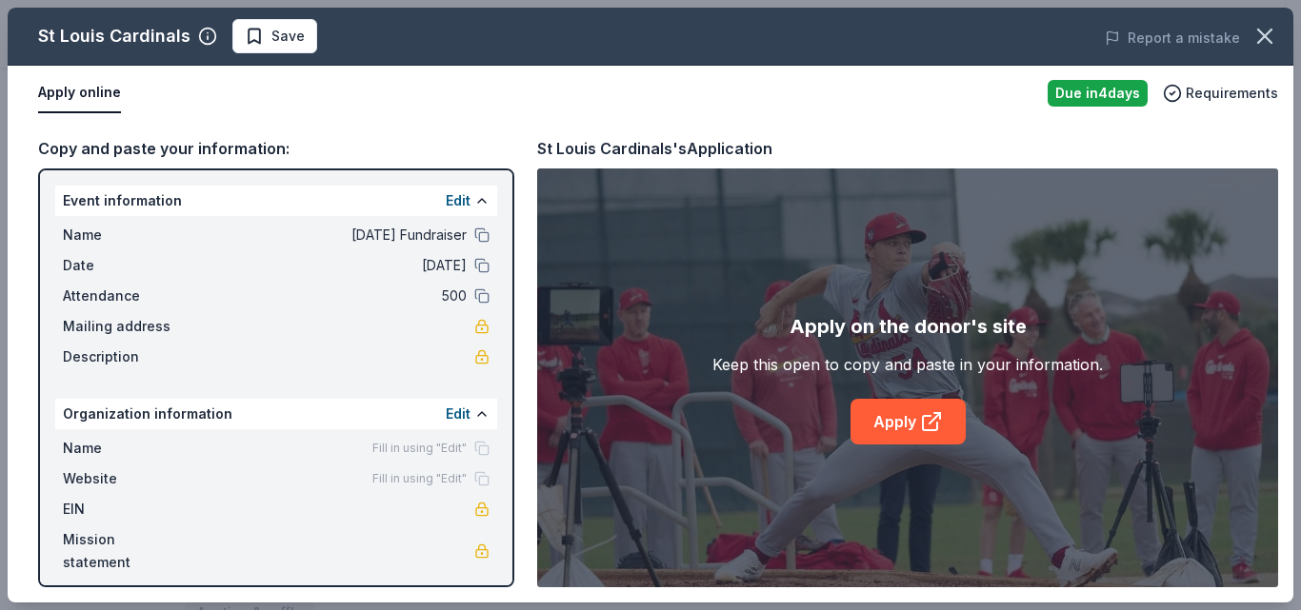
click at [310, 331] on div "Mailing address" at bounding box center [276, 326] width 427 height 23
click at [152, 325] on span "Mailing address" at bounding box center [127, 326] width 128 height 23
click at [92, 95] on button "Apply online" at bounding box center [79, 93] width 83 height 40
click at [870, 421] on link "Apply" at bounding box center [907, 422] width 115 height 46
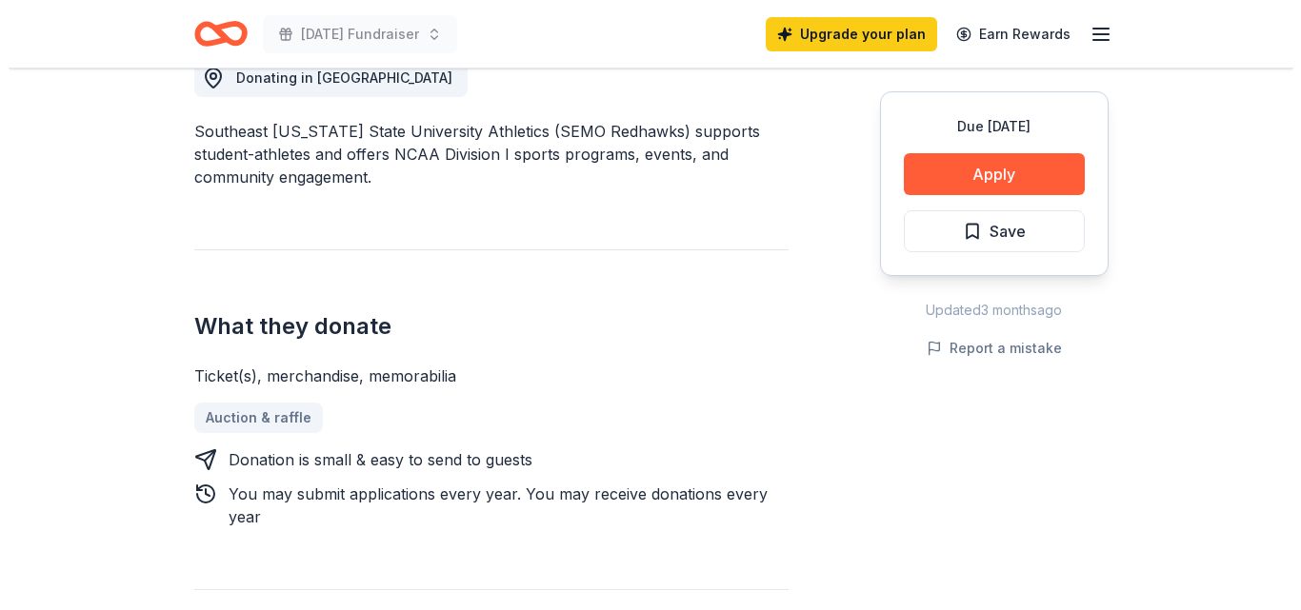
scroll to position [574, 0]
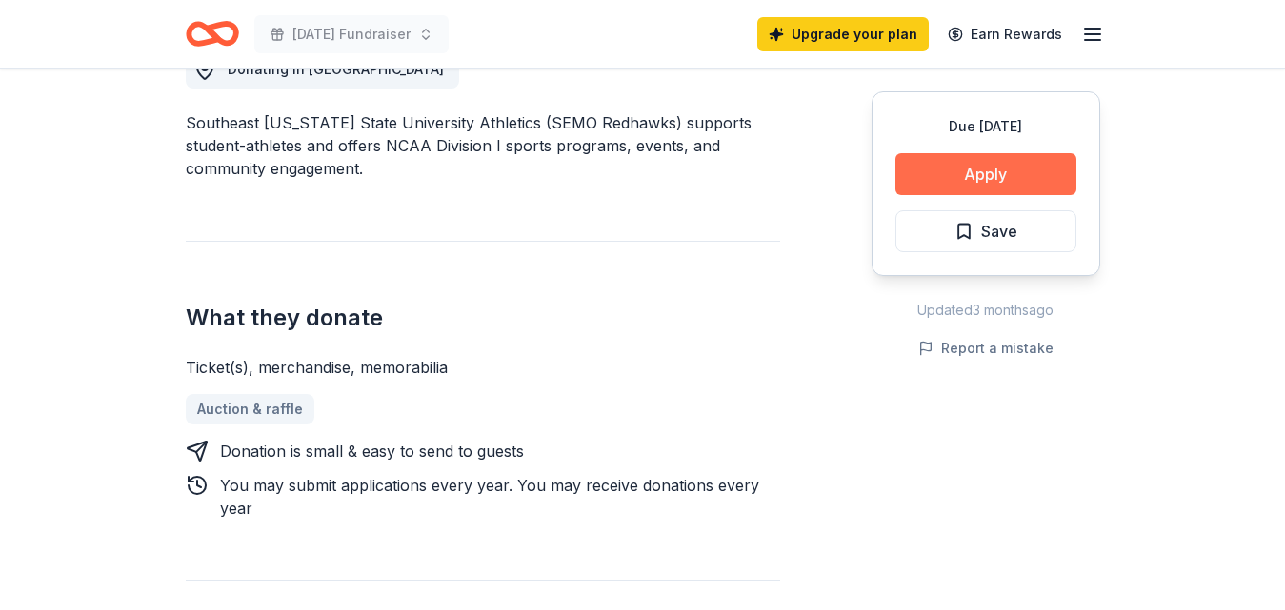
click at [1013, 171] on button "Apply" at bounding box center [985, 174] width 181 height 42
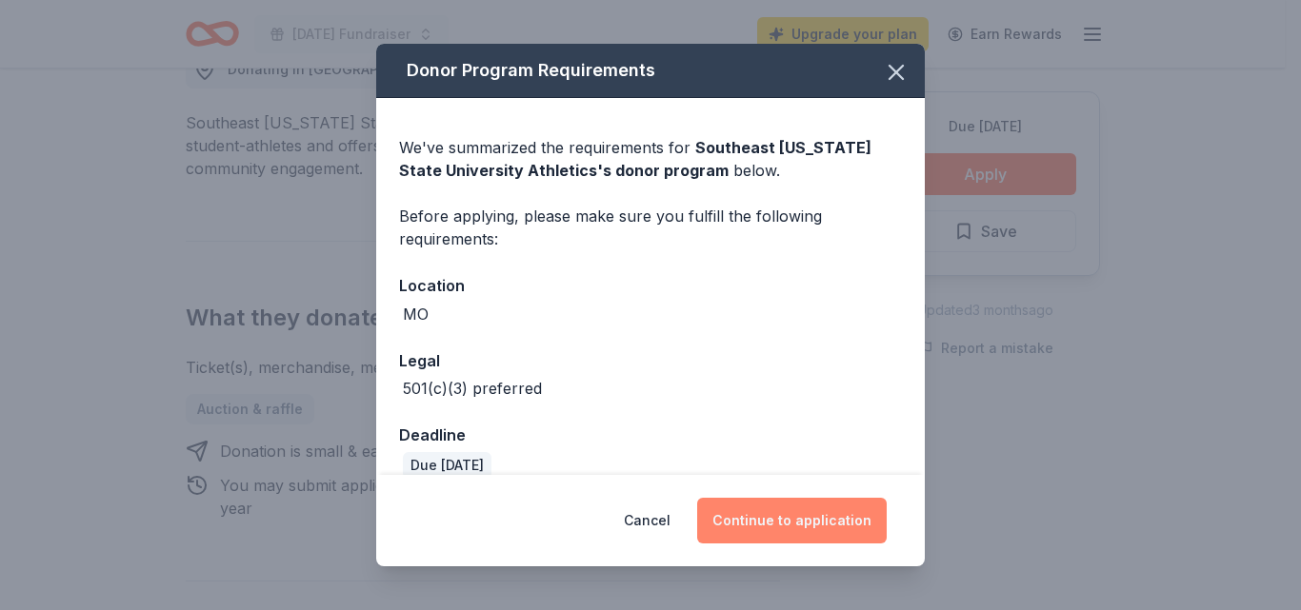
click at [834, 510] on button "Continue to application" at bounding box center [792, 521] width 190 height 46
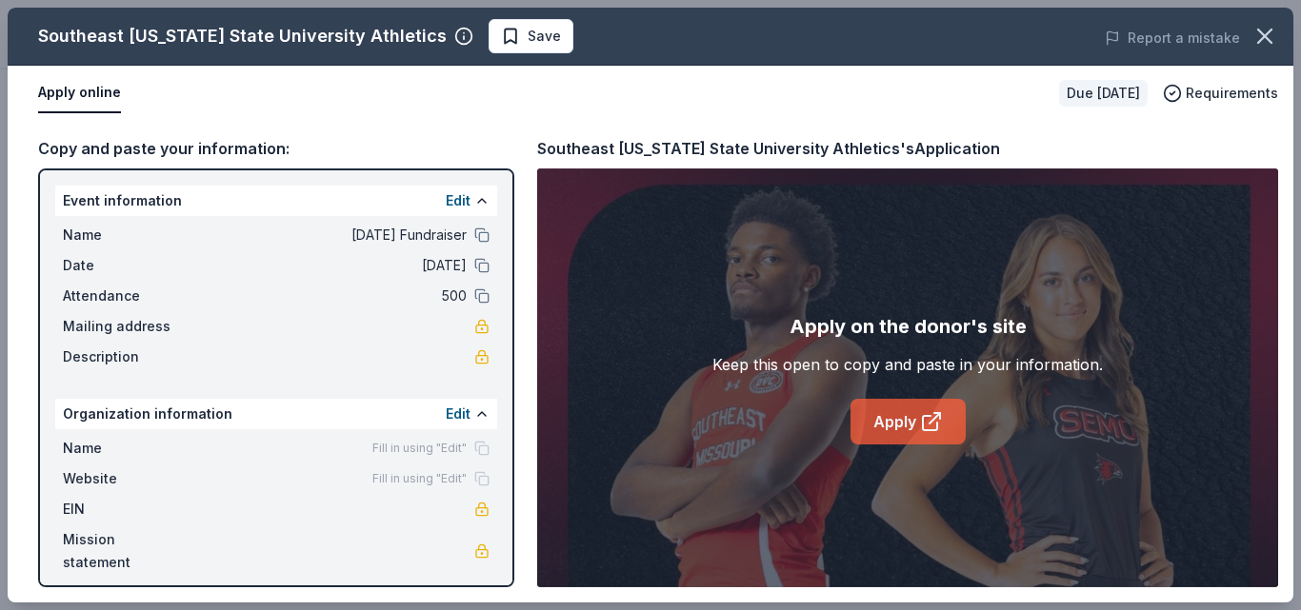
click at [901, 433] on link "Apply" at bounding box center [907, 422] width 115 height 46
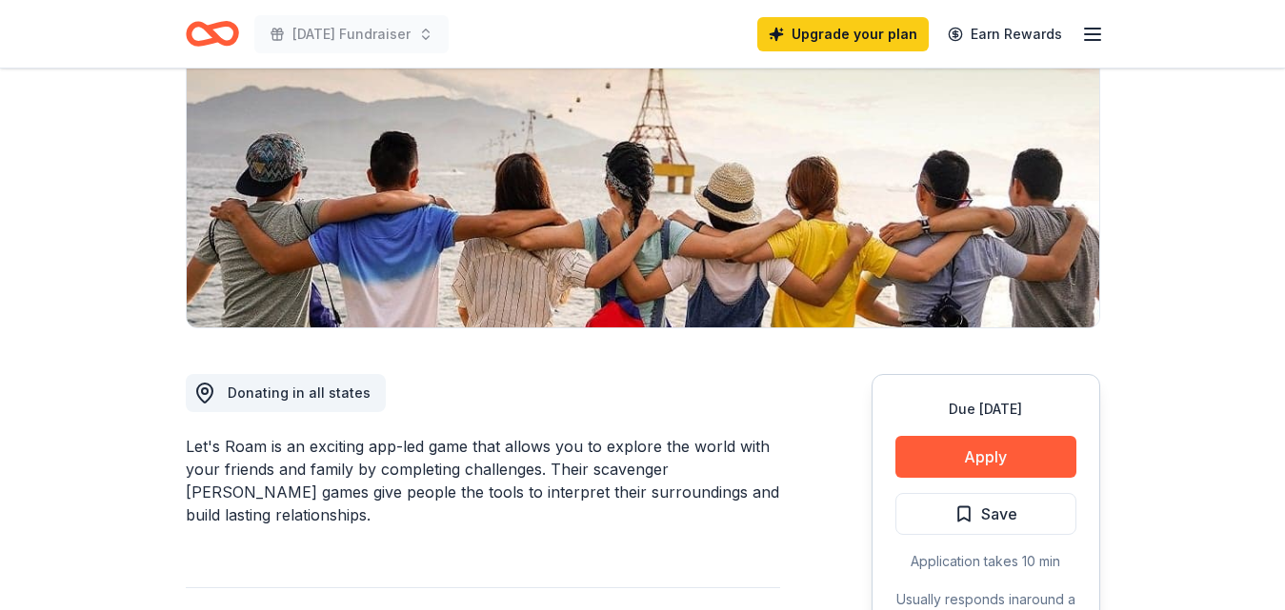
scroll to position [266, 0]
